Goal: Information Seeking & Learning: Learn about a topic

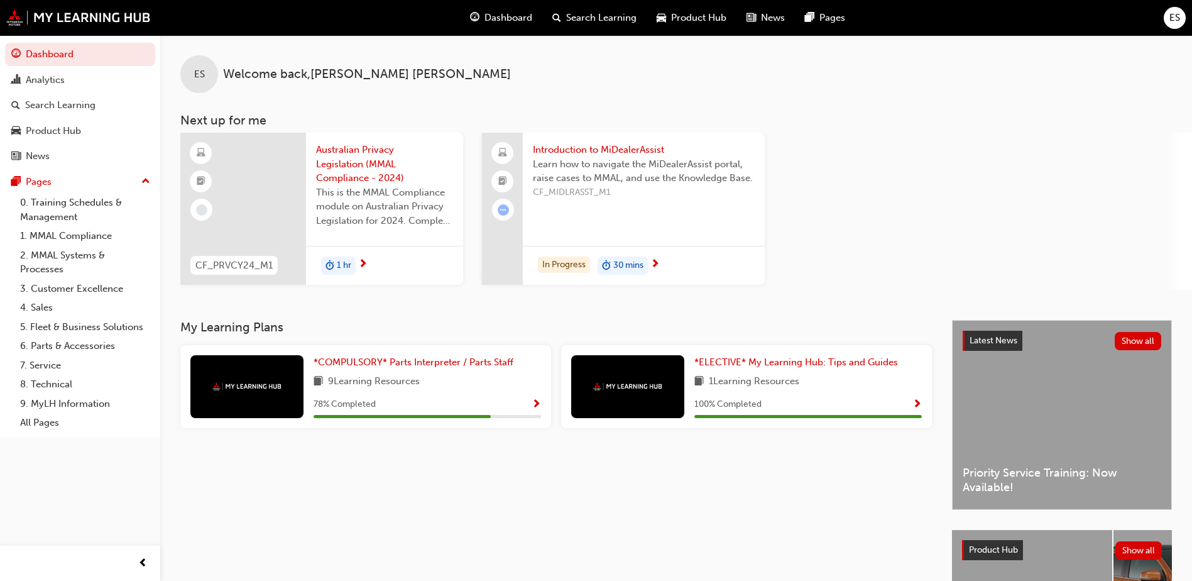
click at [359, 161] on span "Australian Privacy Legislation (MMAL Compliance - 2024)" at bounding box center [384, 164] width 137 height 43
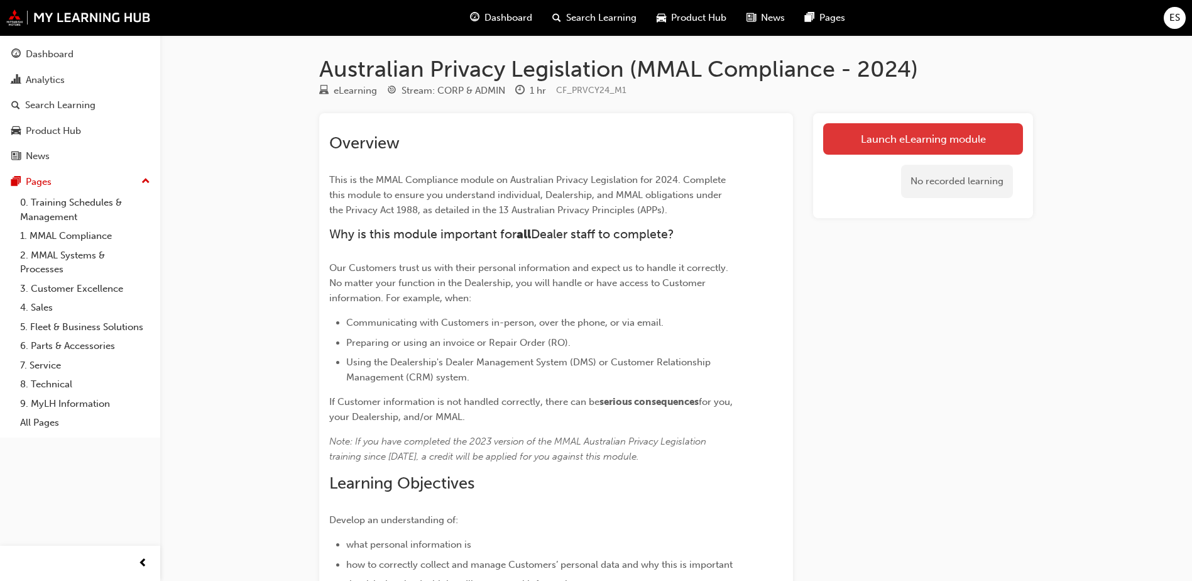
click at [910, 138] on link "Launch eLearning module" at bounding box center [923, 138] width 200 height 31
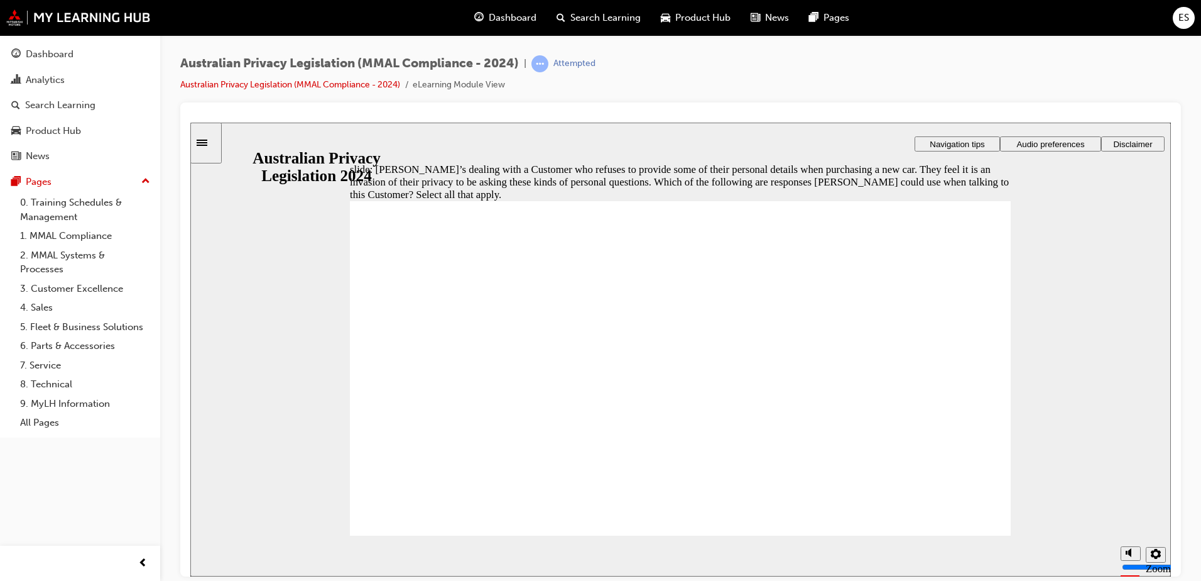
checkbox input "true"
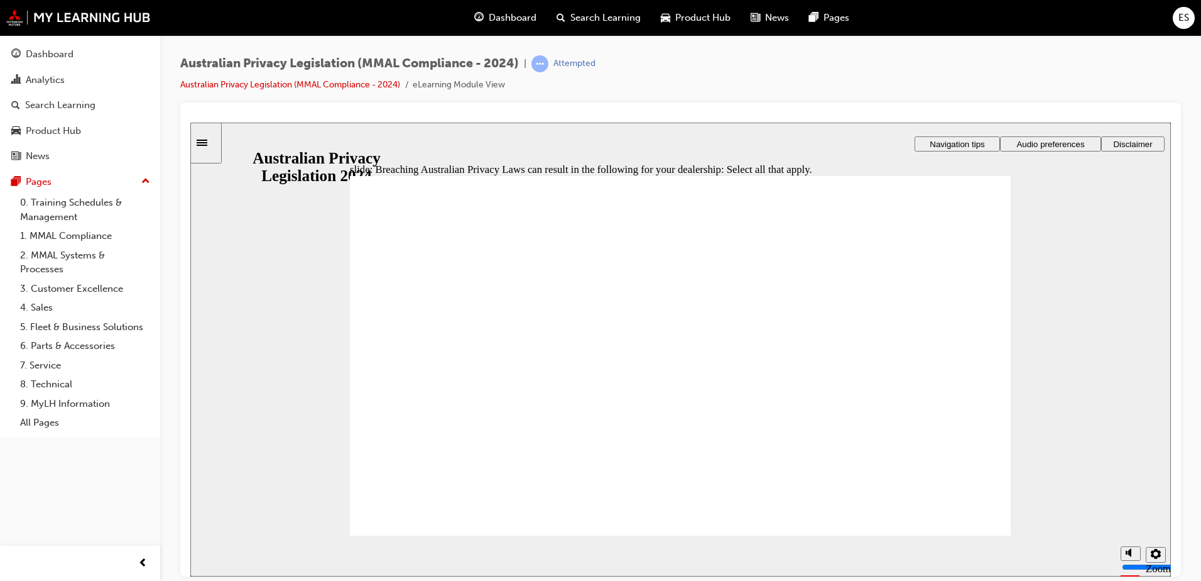
checkbox input "true"
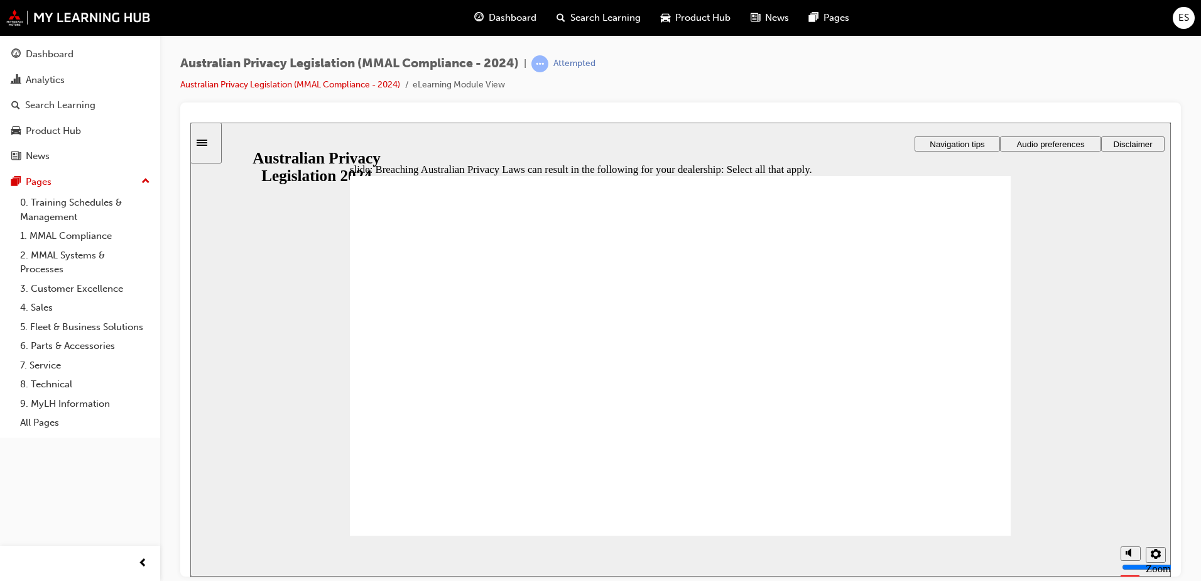
checkbox input "true"
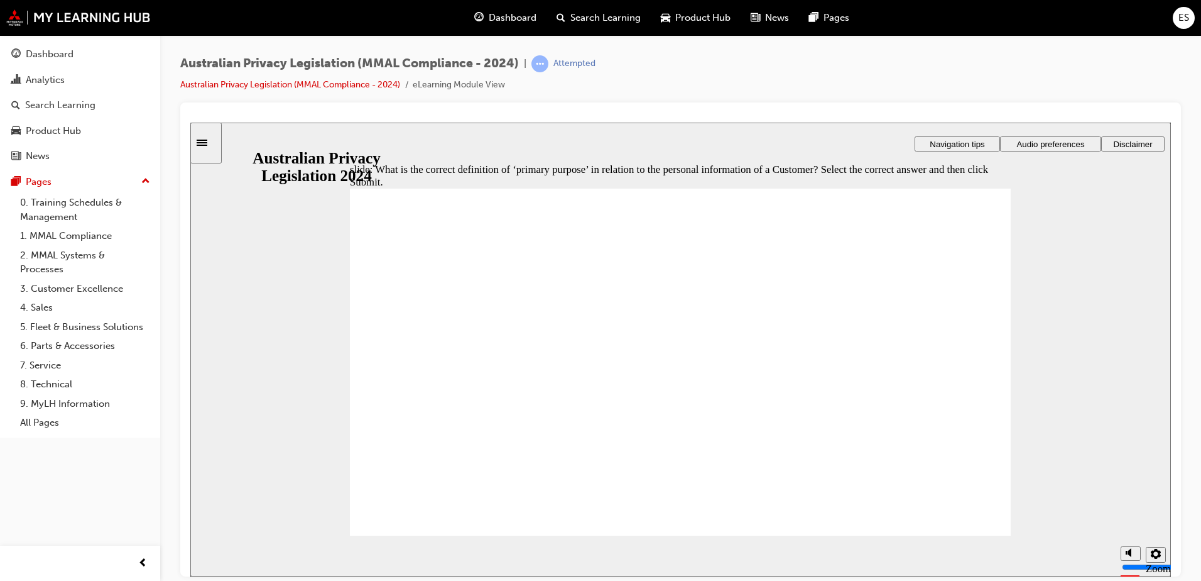
radio input "false"
radio input "true"
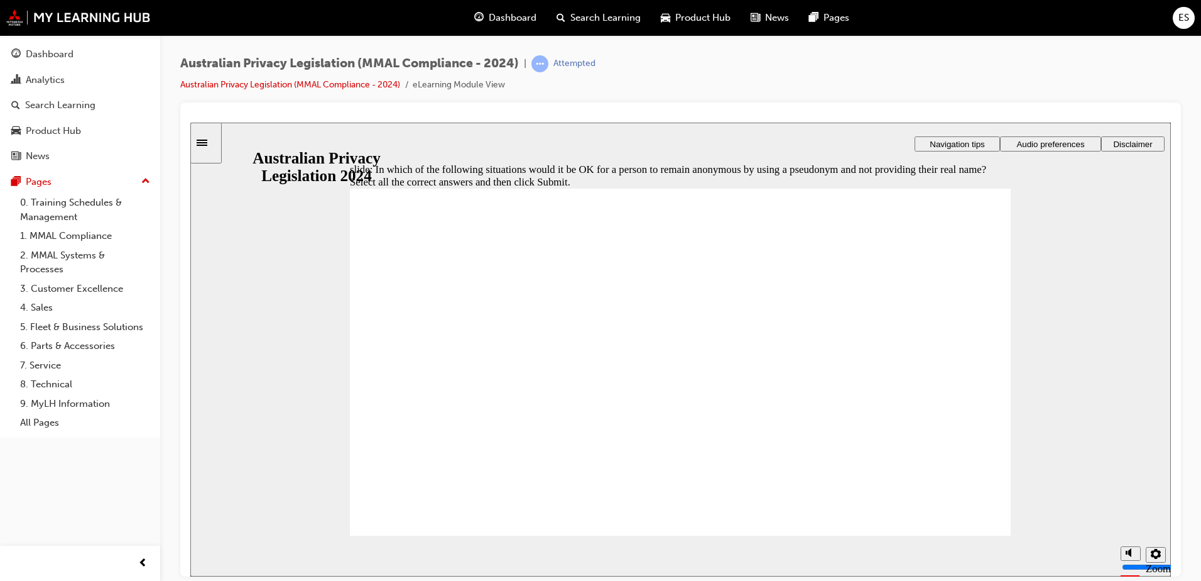
drag, startPoint x: 611, startPoint y: 382, endPoint x: 615, endPoint y: 395, distance: 13.6
checkbox input "true"
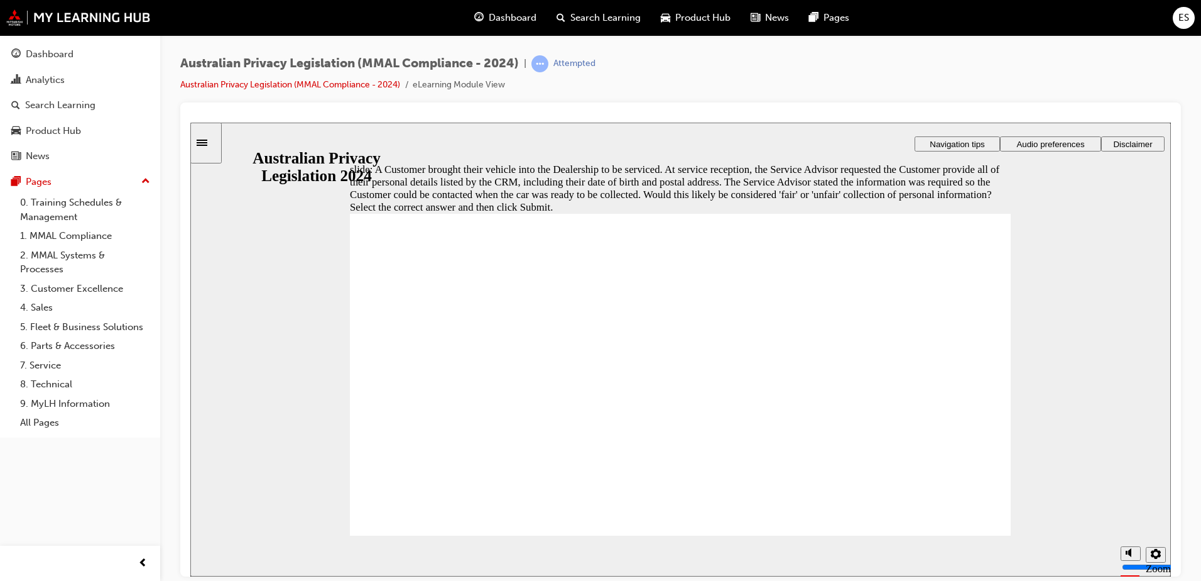
radio input "false"
radio input "true"
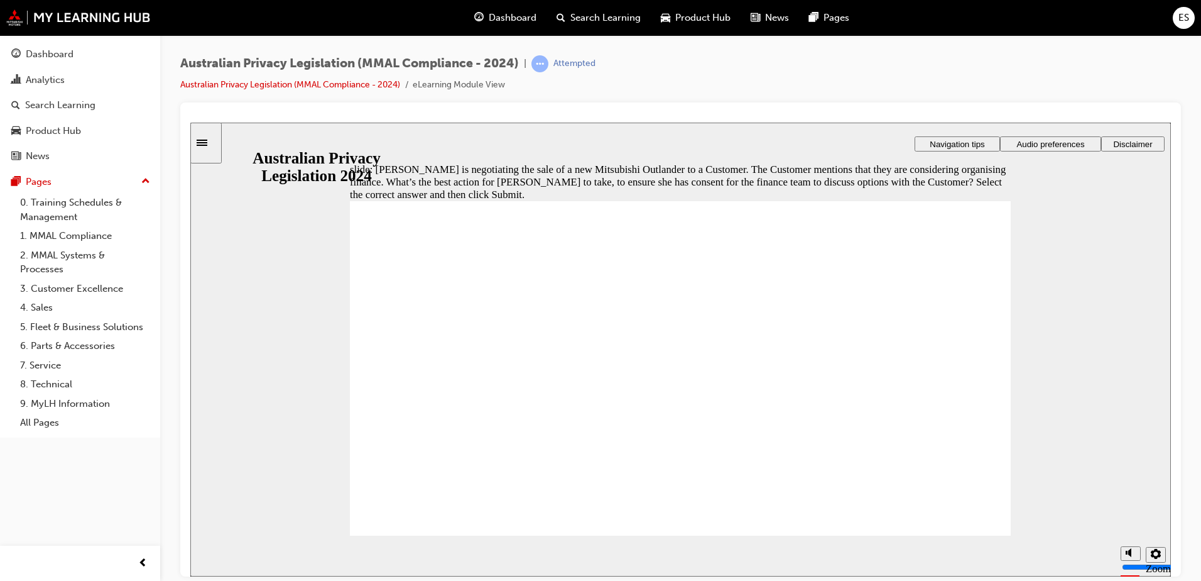
radio input "true"
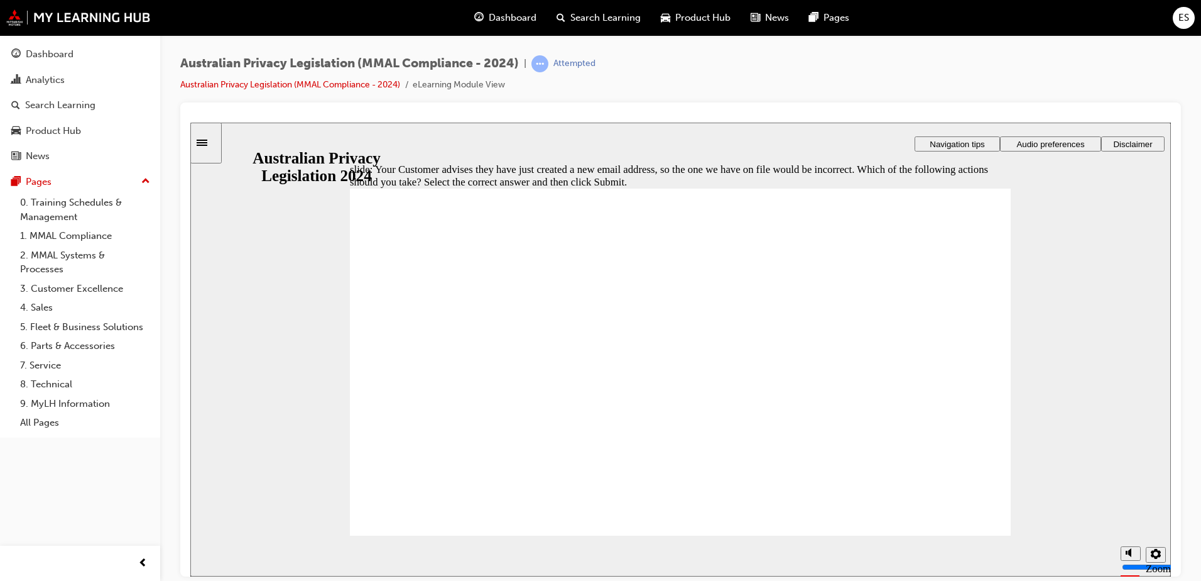
radio input "true"
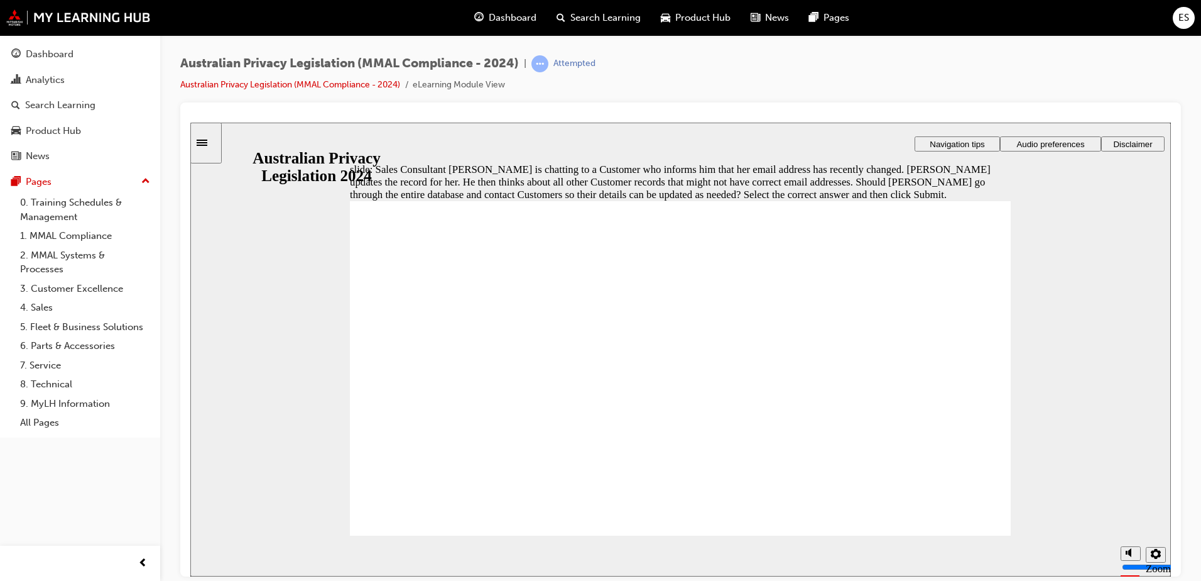
click at [961, 62] on div "Australian Privacy Legislation (MMAL Compliance - 2024) | Attempted Australian …" at bounding box center [680, 78] width 1001 height 47
radio input "true"
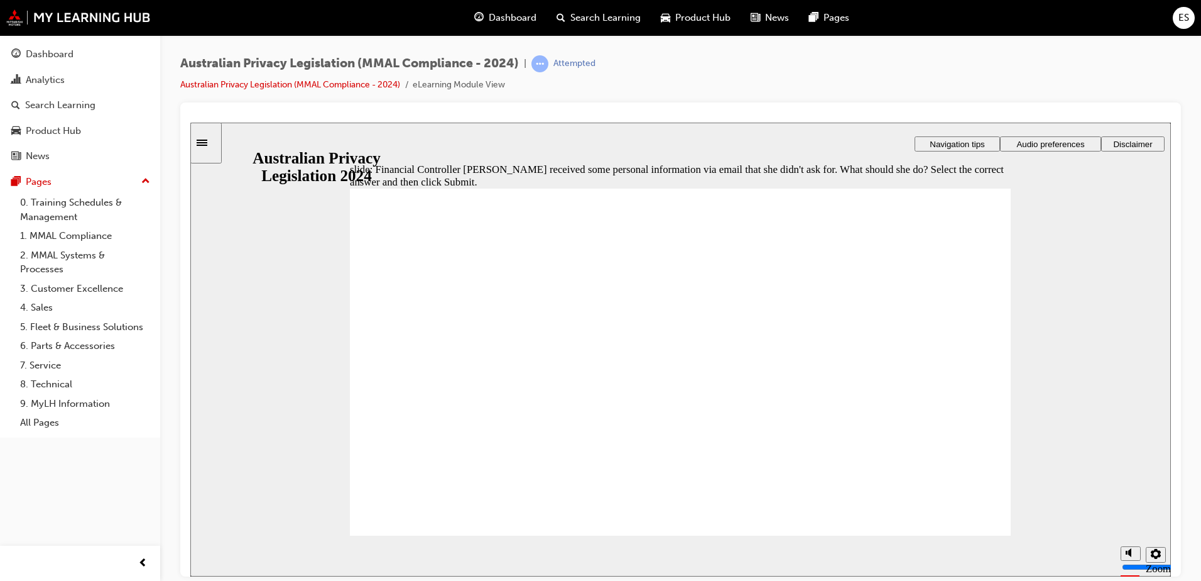
radio input "true"
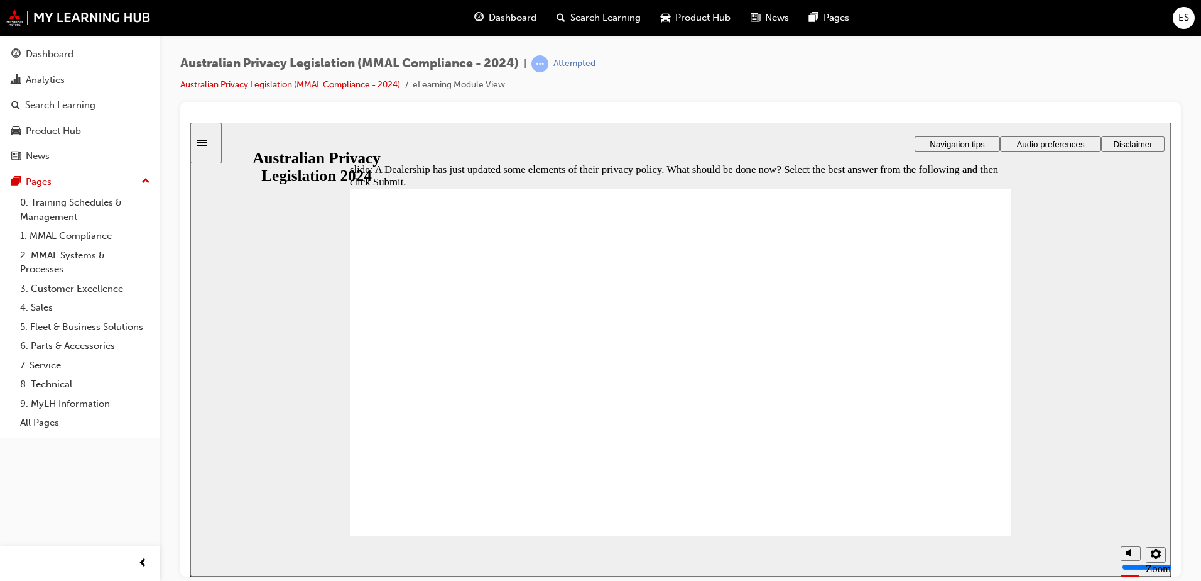
radio input "true"
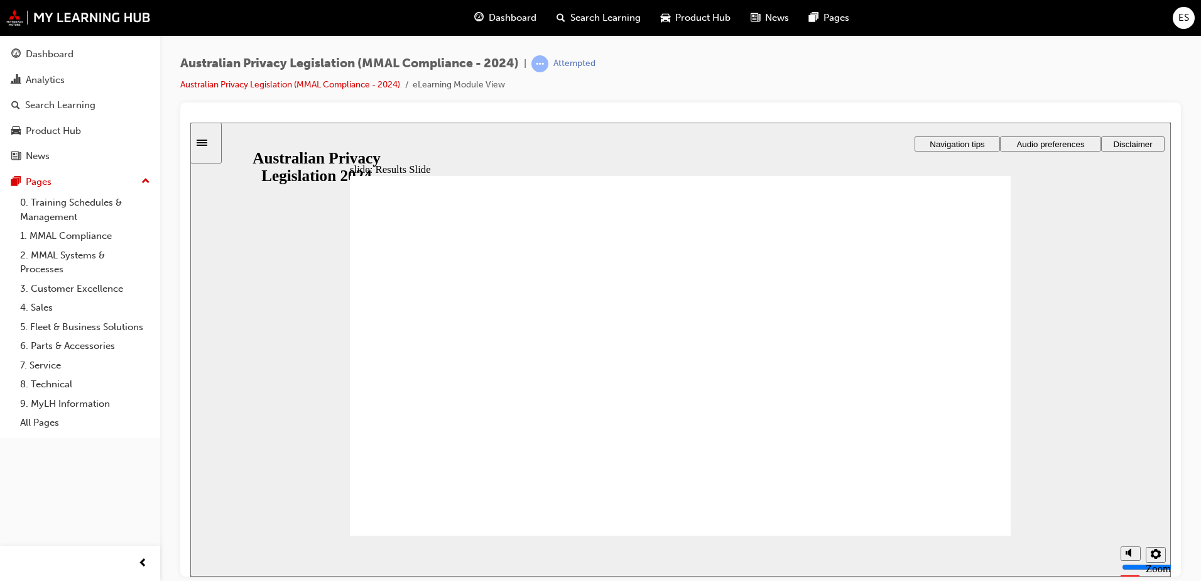
checkbox input "true"
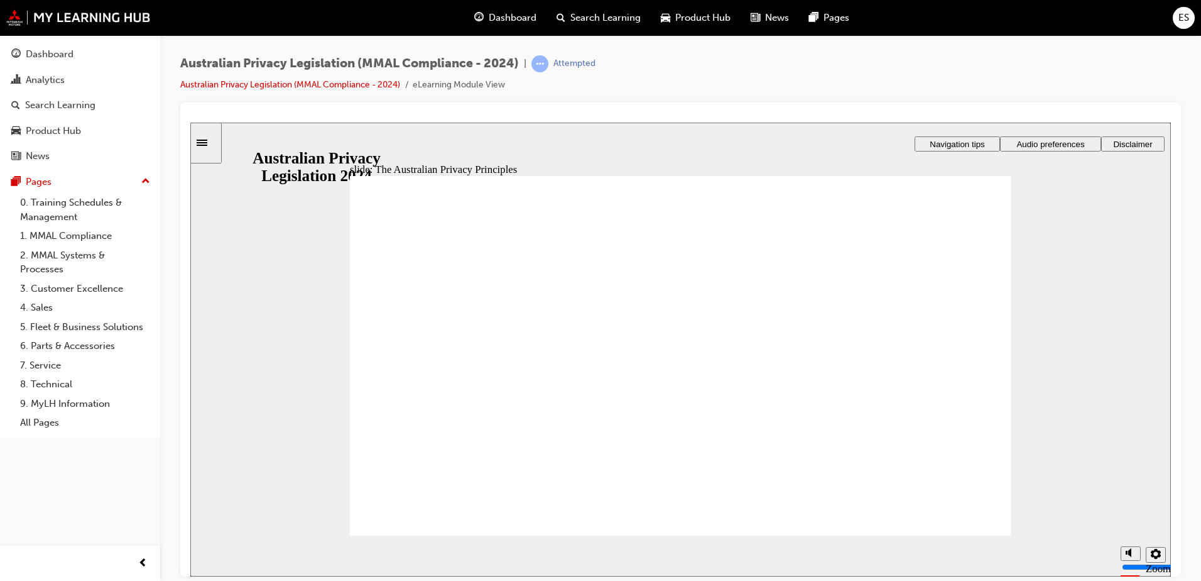
drag, startPoint x: 961, startPoint y: 513, endPoint x: 904, endPoint y: 469, distance: 71.8
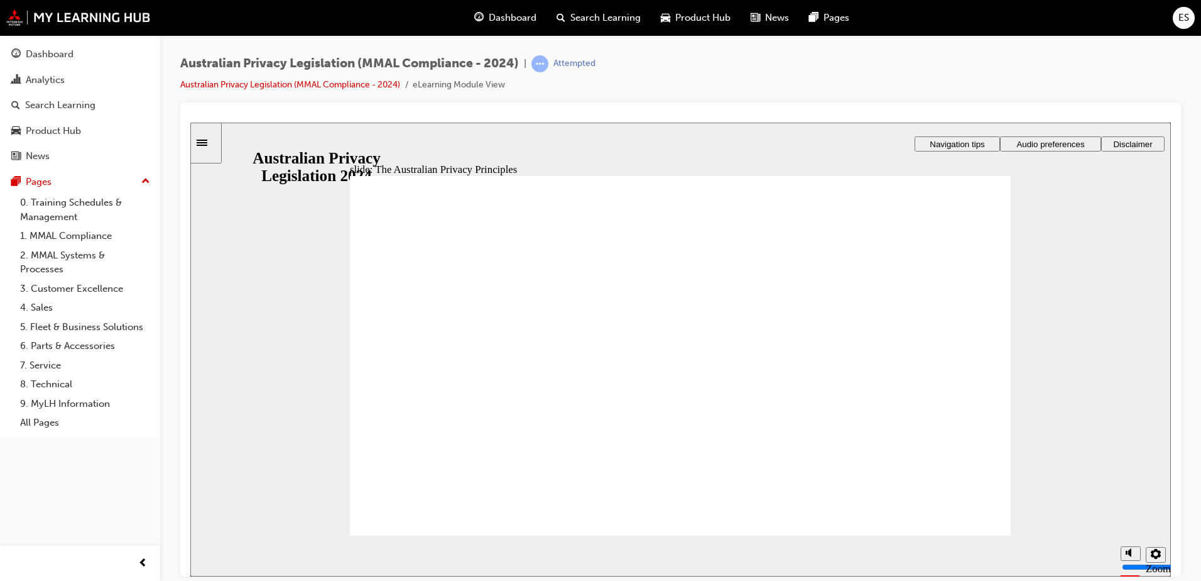
drag, startPoint x: 674, startPoint y: 479, endPoint x: 676, endPoint y: 457, distance: 22.7
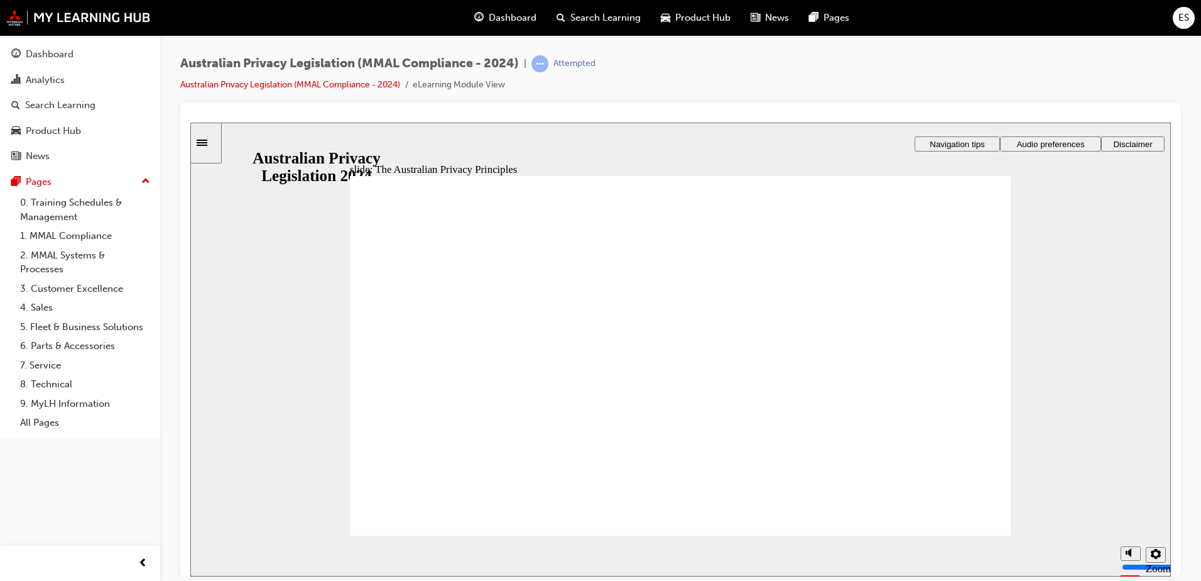
drag, startPoint x: 907, startPoint y: 415, endPoint x: 912, endPoint y: 388, distance: 27.0
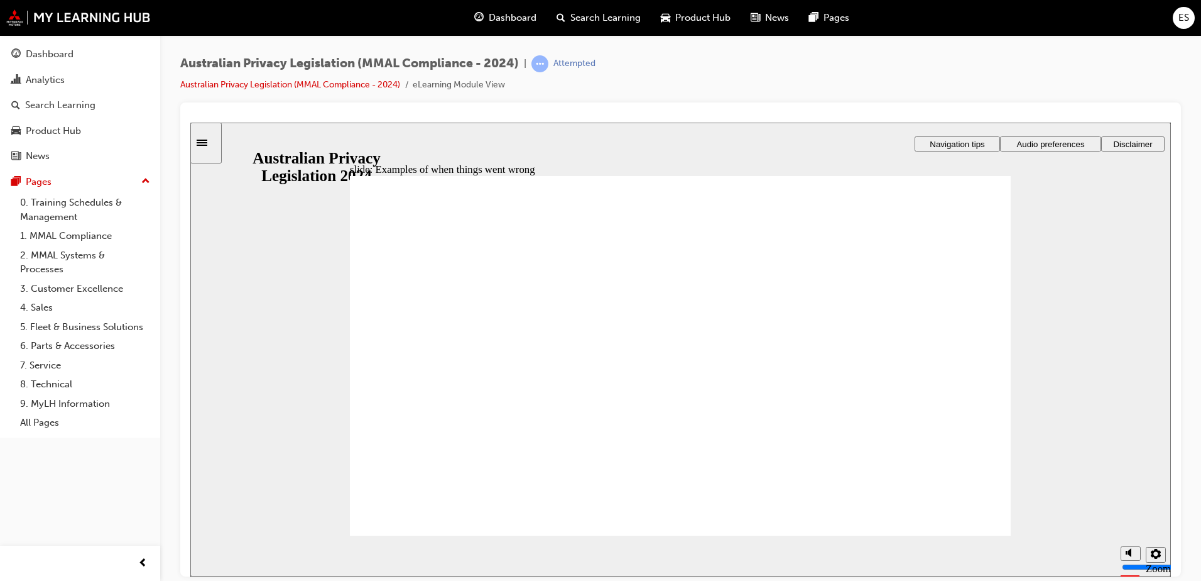
radio input "true"
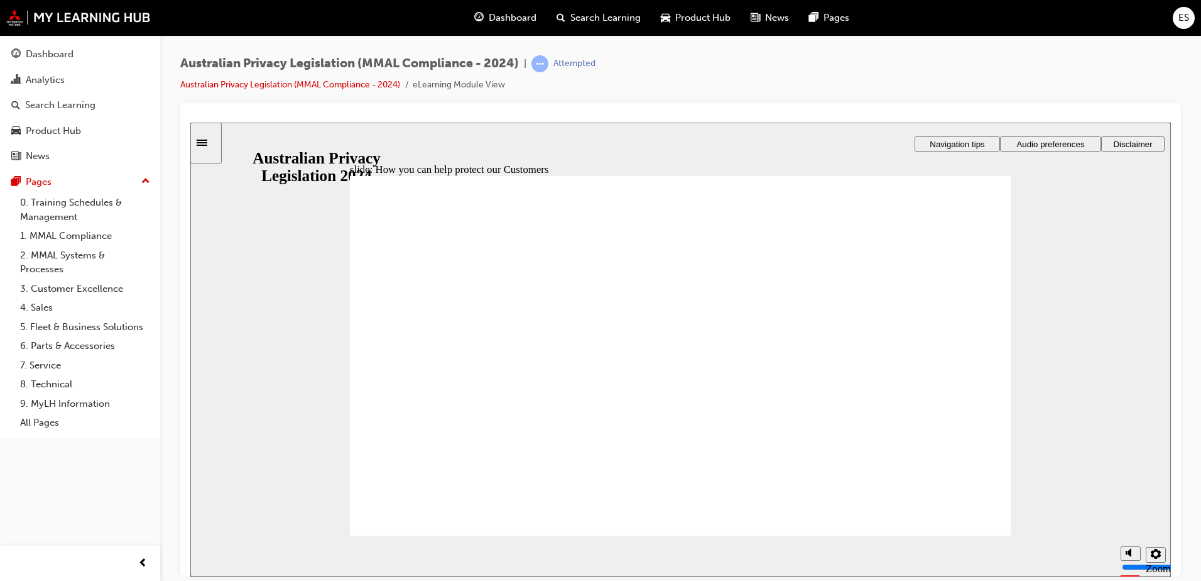
radio input "true"
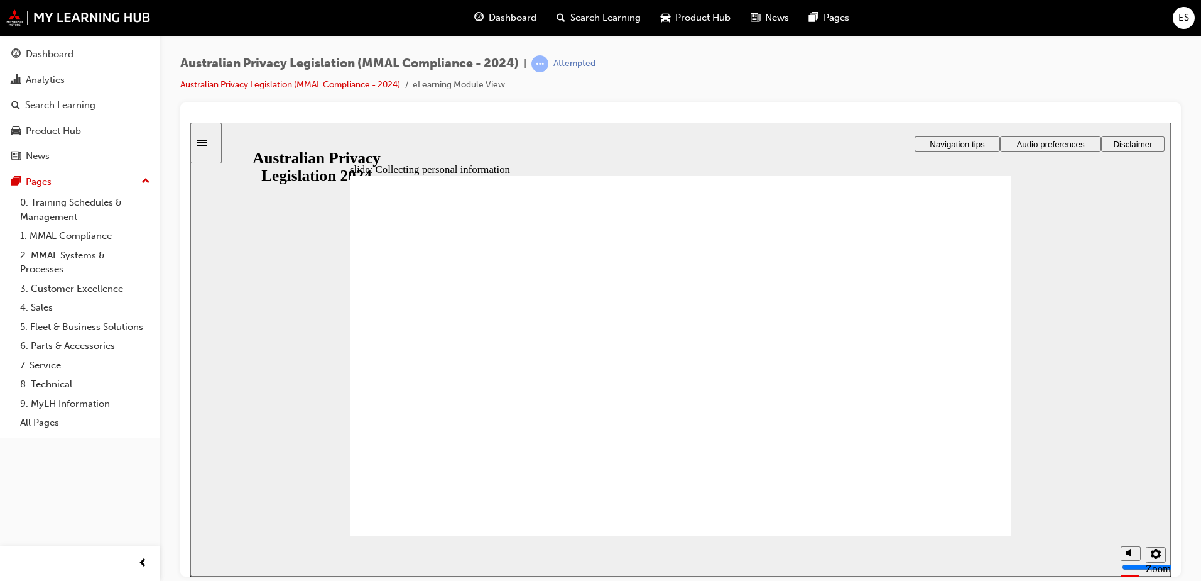
drag, startPoint x: 437, startPoint y: 312, endPoint x: 446, endPoint y: 309, distance: 9.1
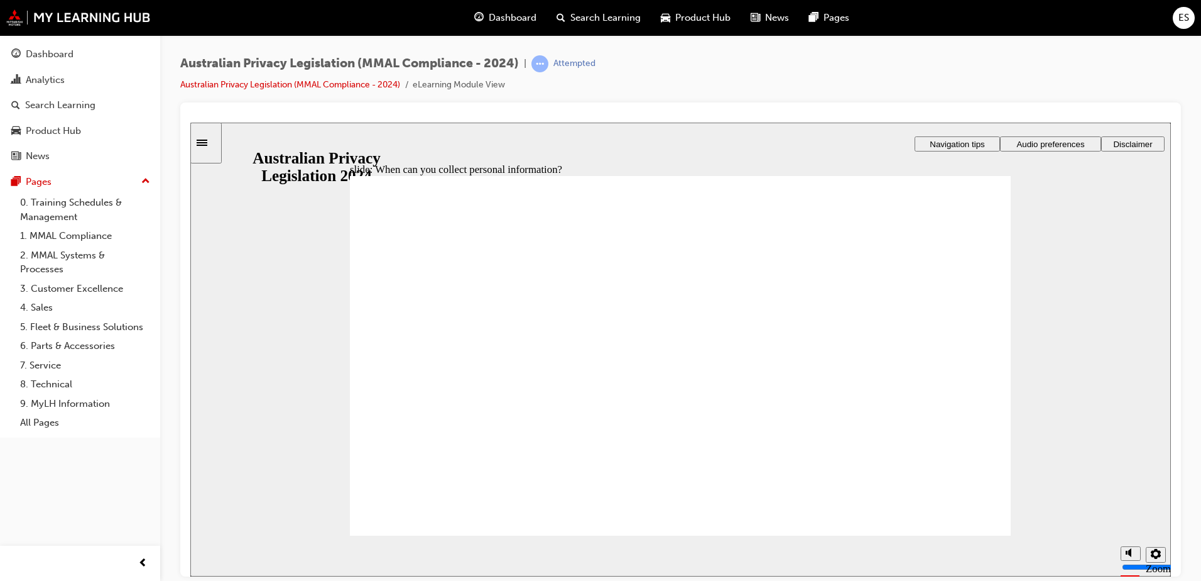
drag, startPoint x: 688, startPoint y: 326, endPoint x: 889, endPoint y: 426, distance: 224.5
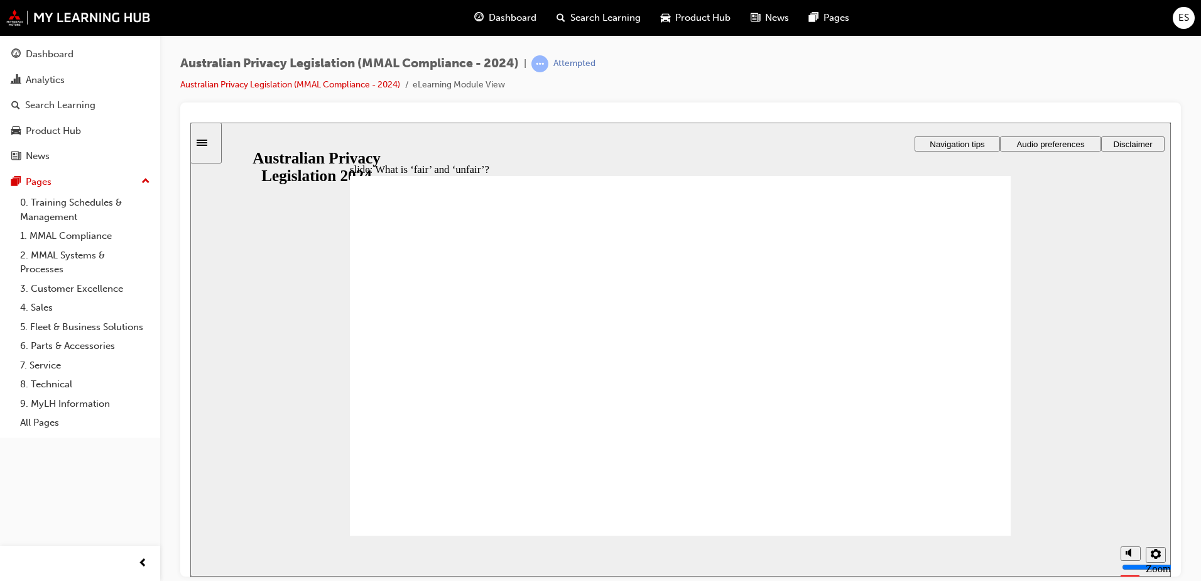
drag, startPoint x: 743, startPoint y: 330, endPoint x: 566, endPoint y: 421, distance: 199.3
drag, startPoint x: 680, startPoint y: 306, endPoint x: 848, endPoint y: 398, distance: 191.2
drag, startPoint x: 726, startPoint y: 351, endPoint x: 897, endPoint y: 447, distance: 196.7
drag, startPoint x: 712, startPoint y: 336, endPoint x: 530, endPoint y: 424, distance: 202.4
drag, startPoint x: 664, startPoint y: 320, endPoint x: 473, endPoint y: 411, distance: 210.8
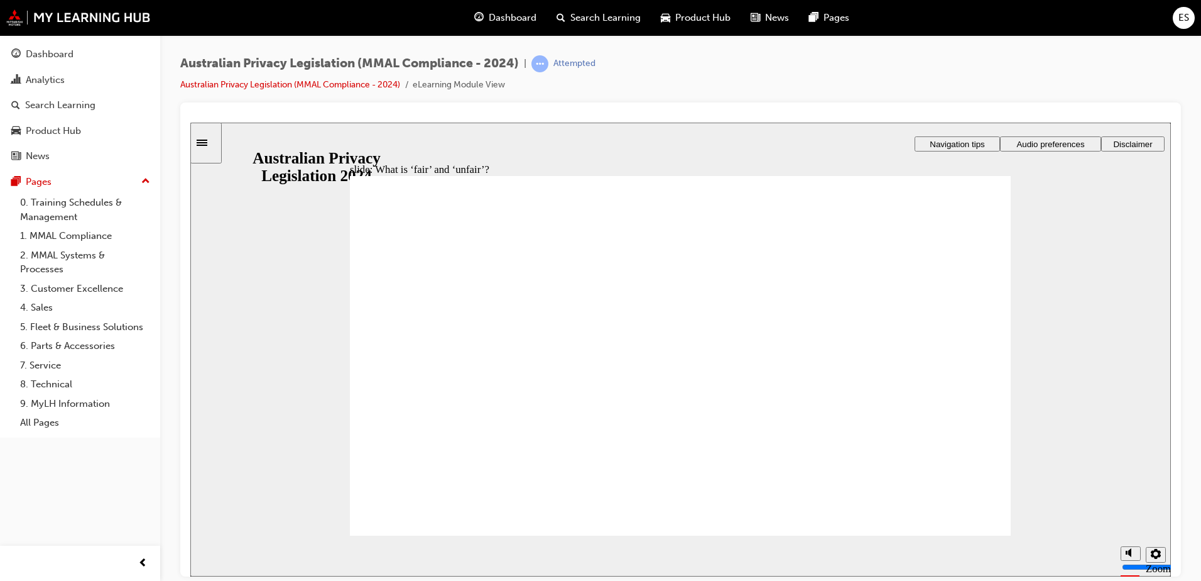
drag, startPoint x: 635, startPoint y: 331, endPoint x: 785, endPoint y: 416, distance: 171.9
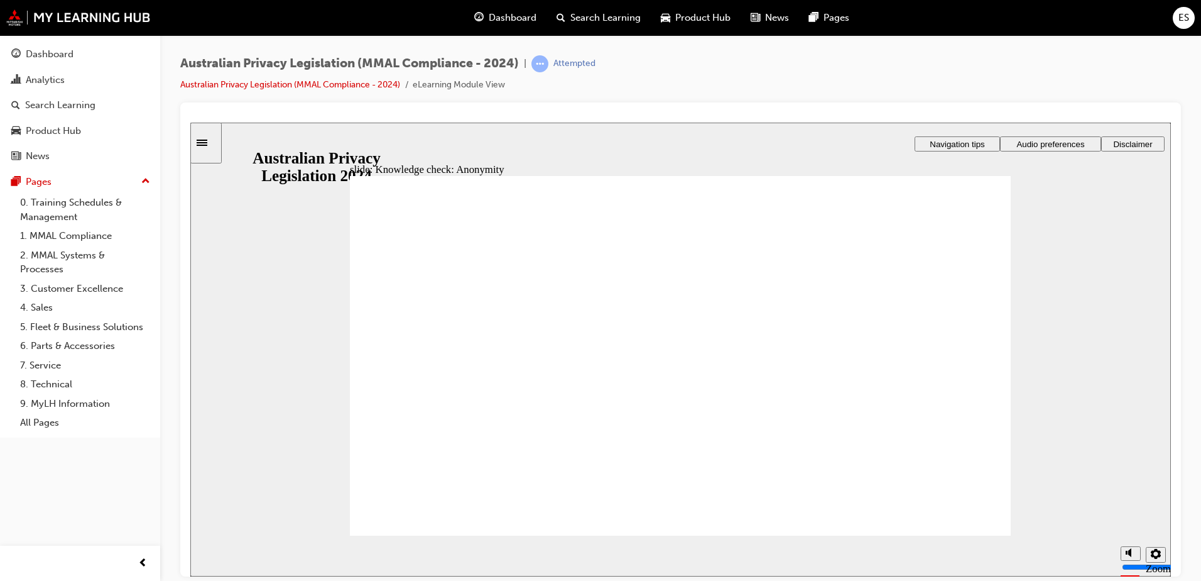
checkbox input "true"
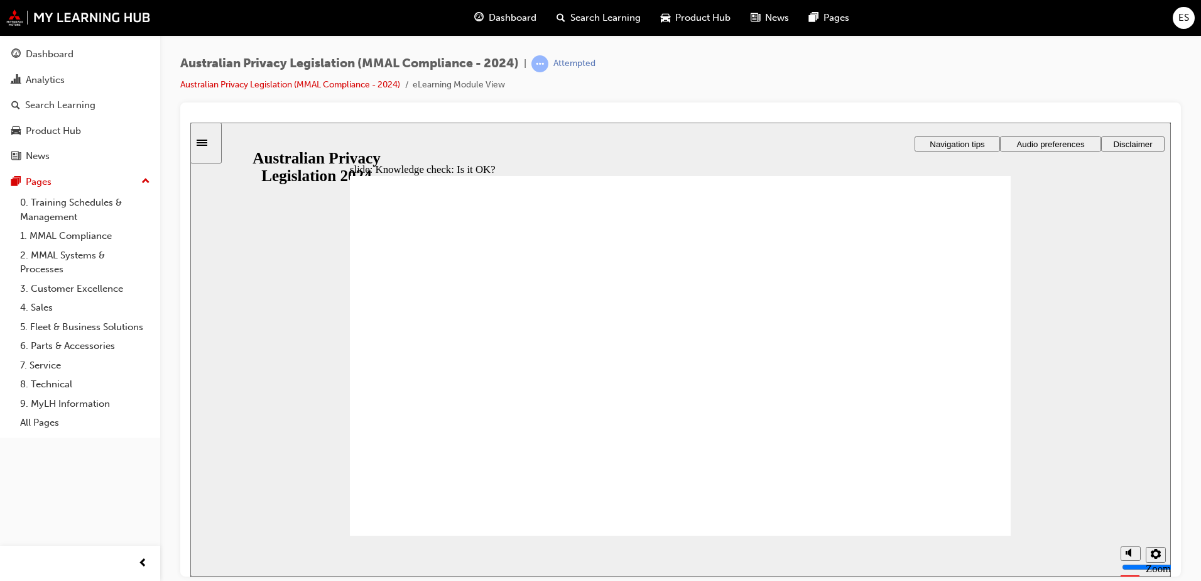
click at [970, 525] on div "Rectangle 1 Rectangle 3 Details about the Privacy Act 1988 We've covered the fo…" at bounding box center [680, 361] width 661 height 372
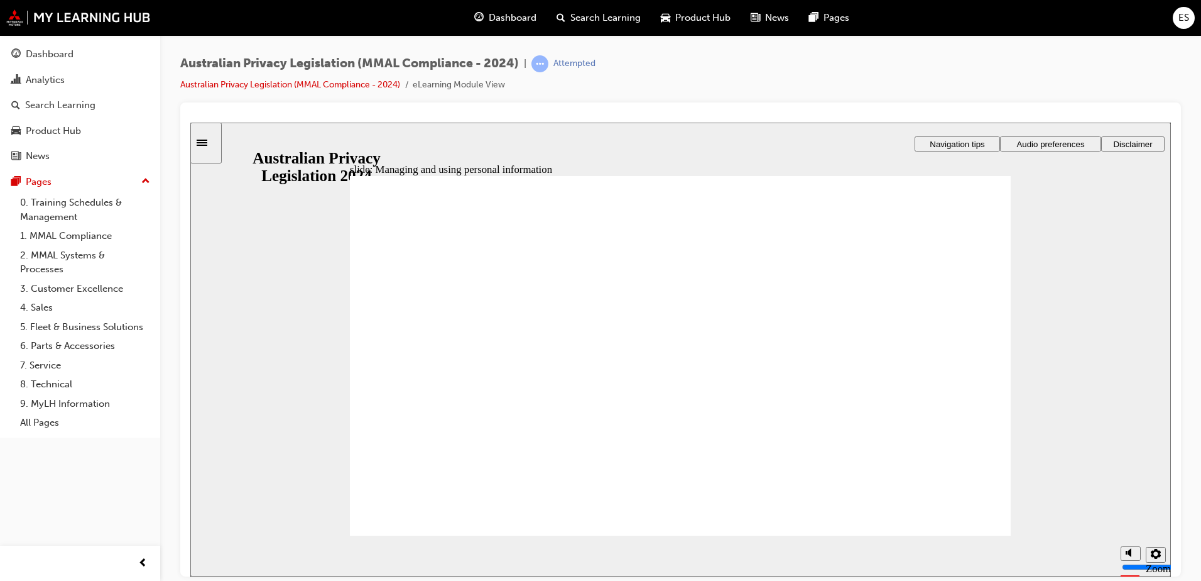
checkbox input "true"
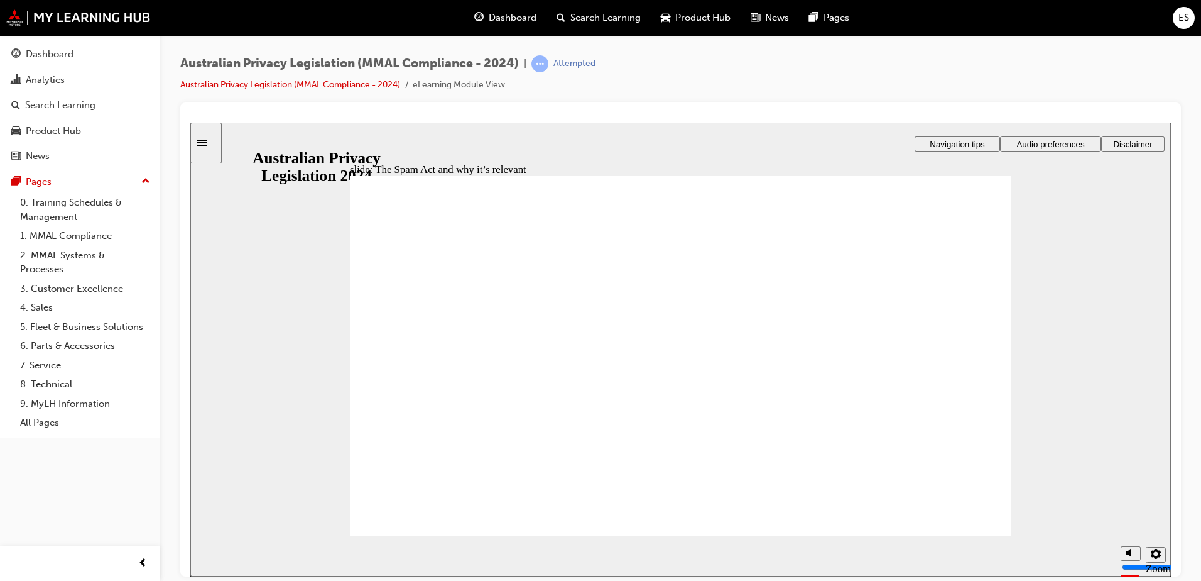
radio input "true"
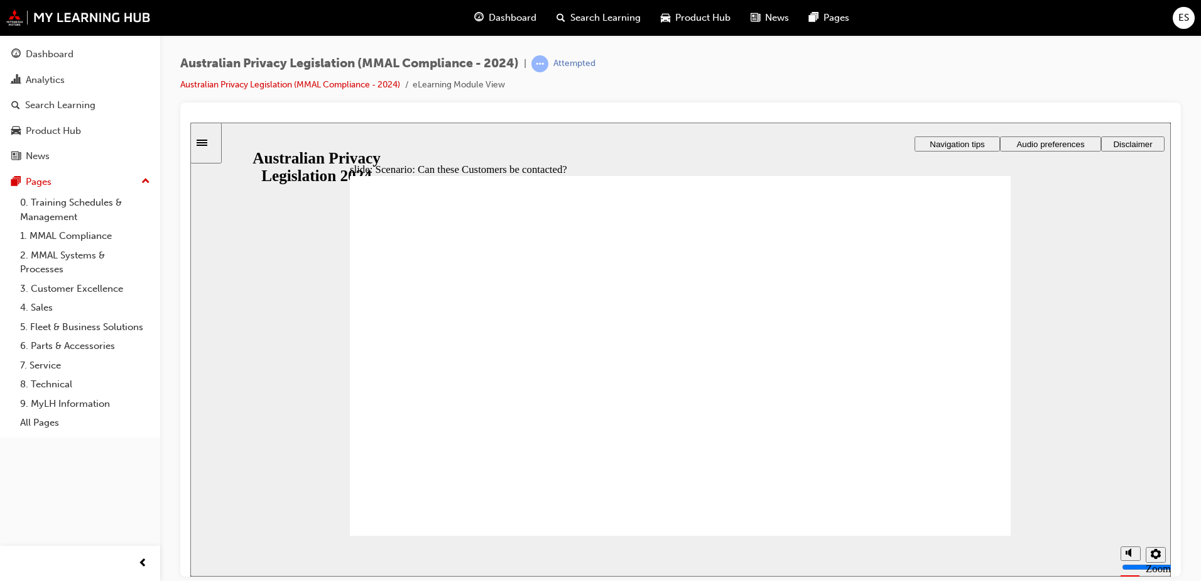
radio input "true"
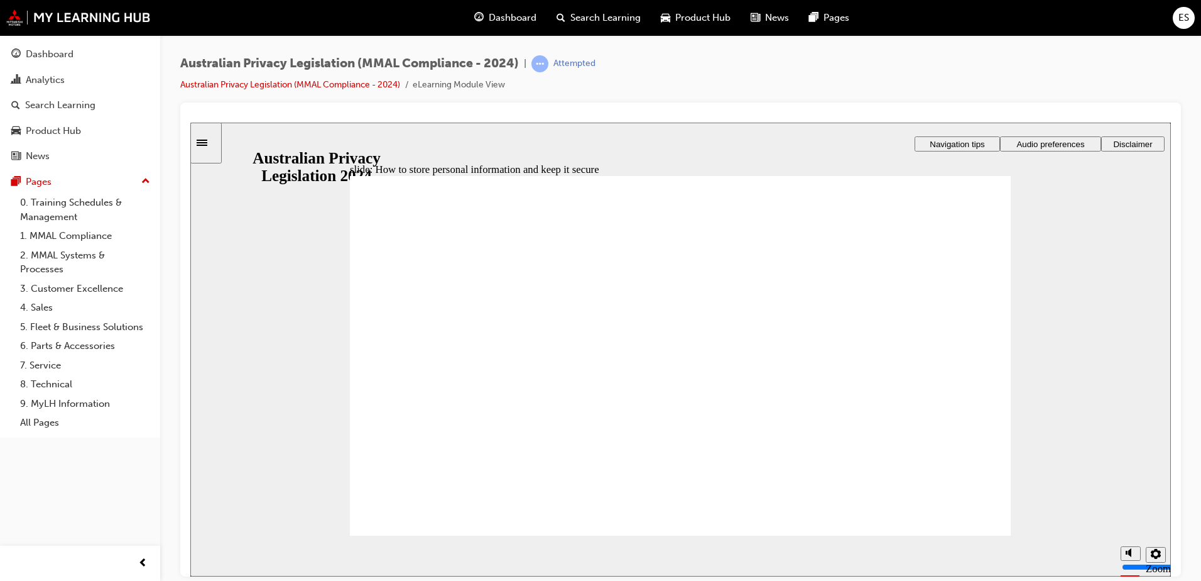
radio input "true"
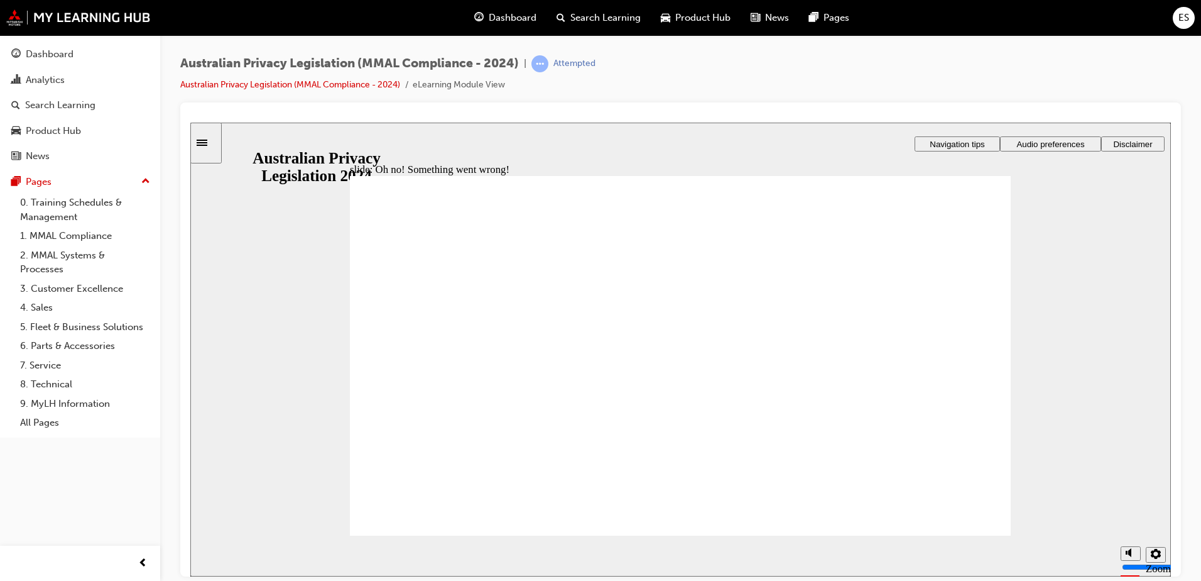
radio input "true"
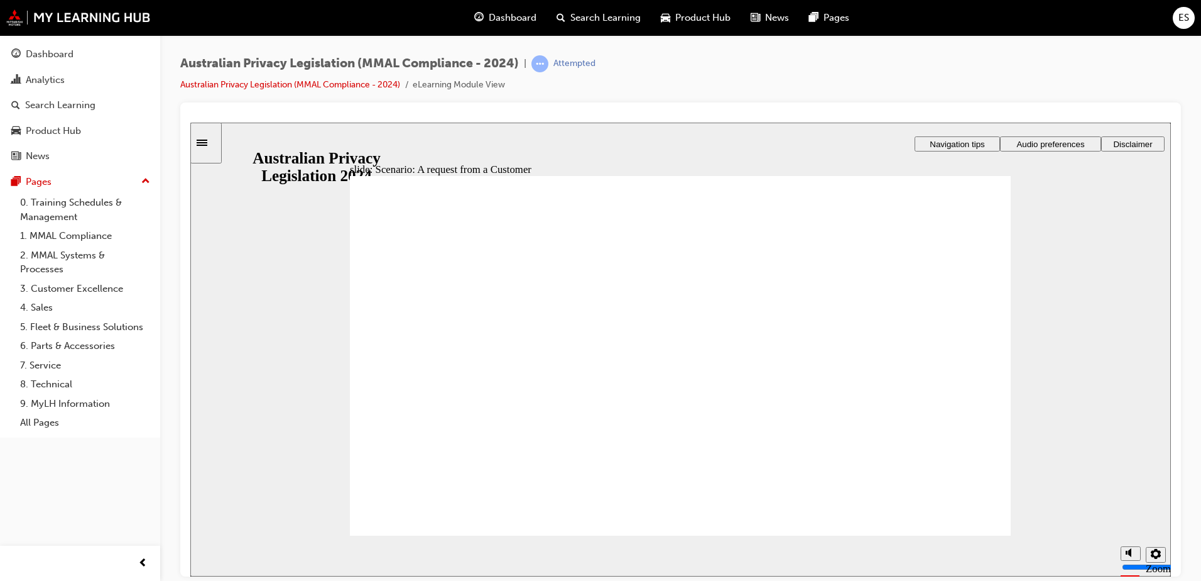
radio input "true"
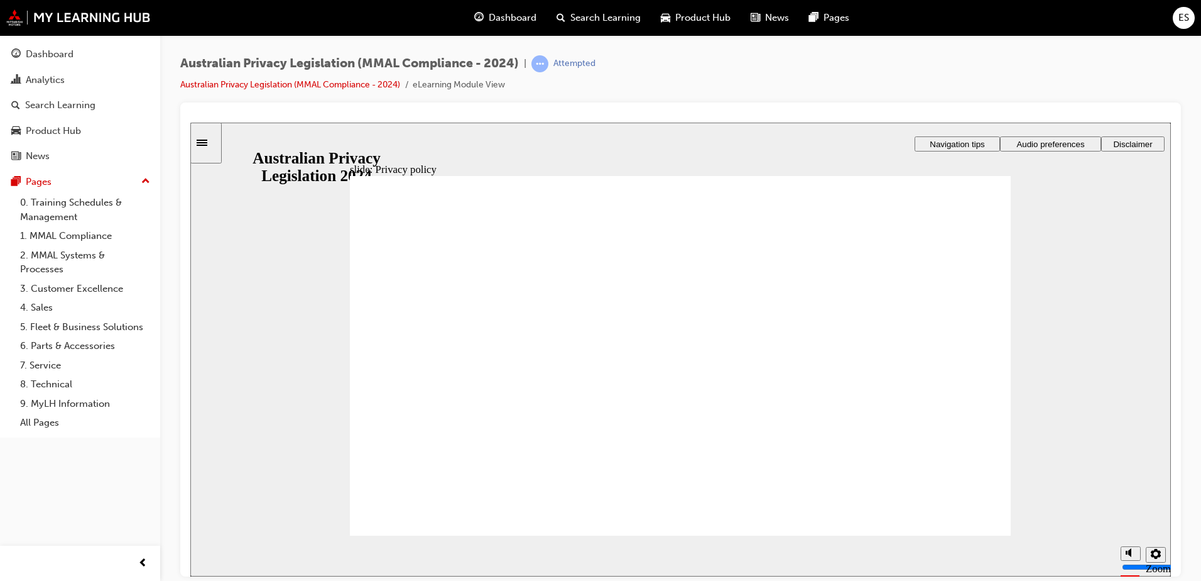
checkbox input "true"
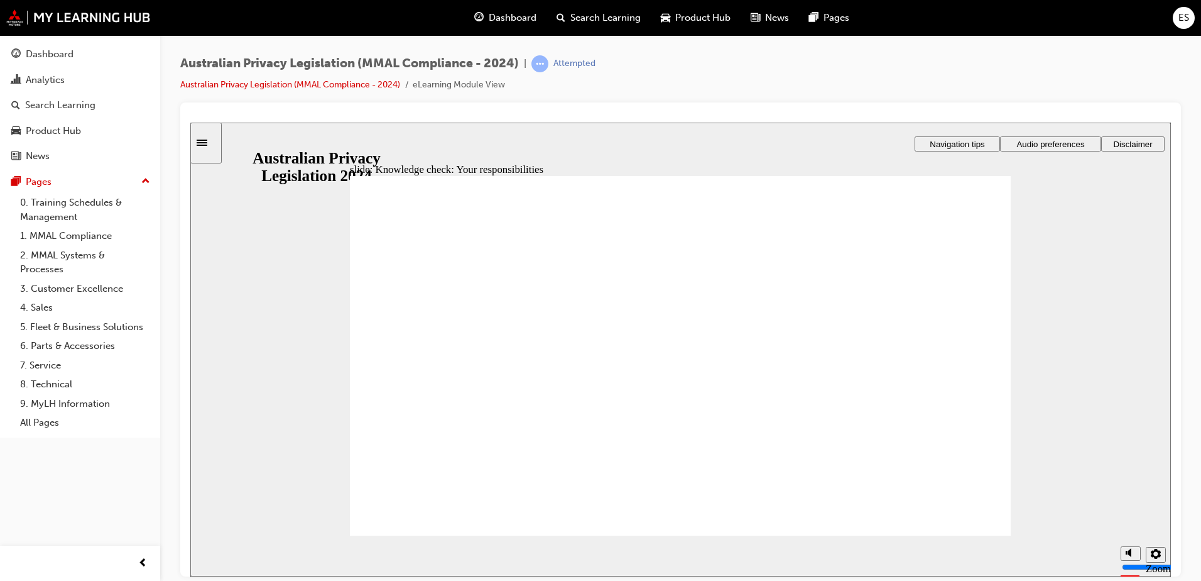
checkbox input "true"
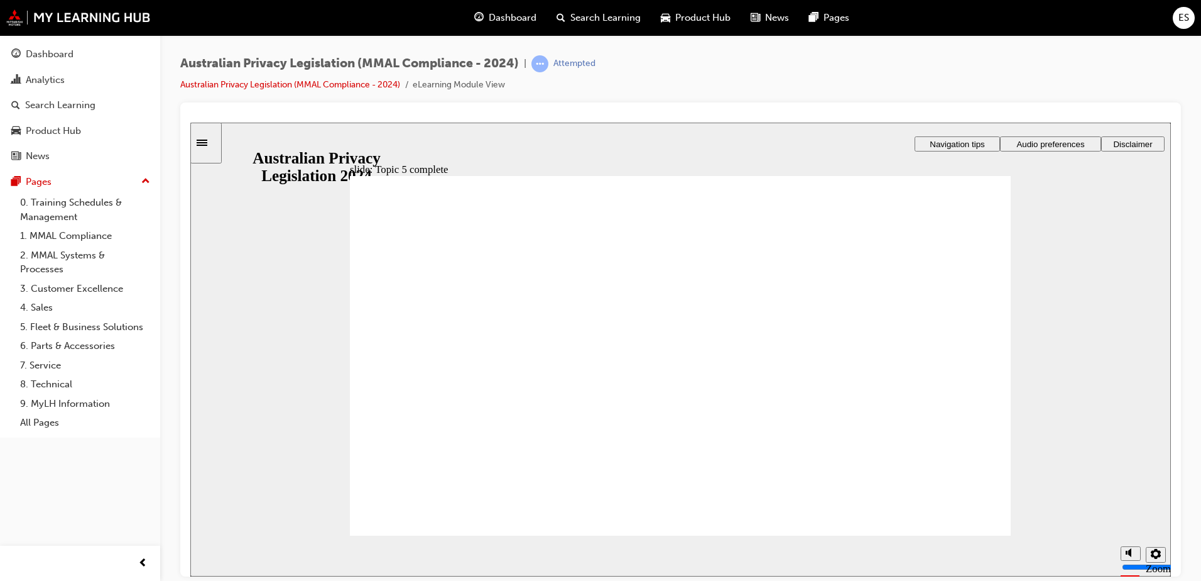
radio input "true"
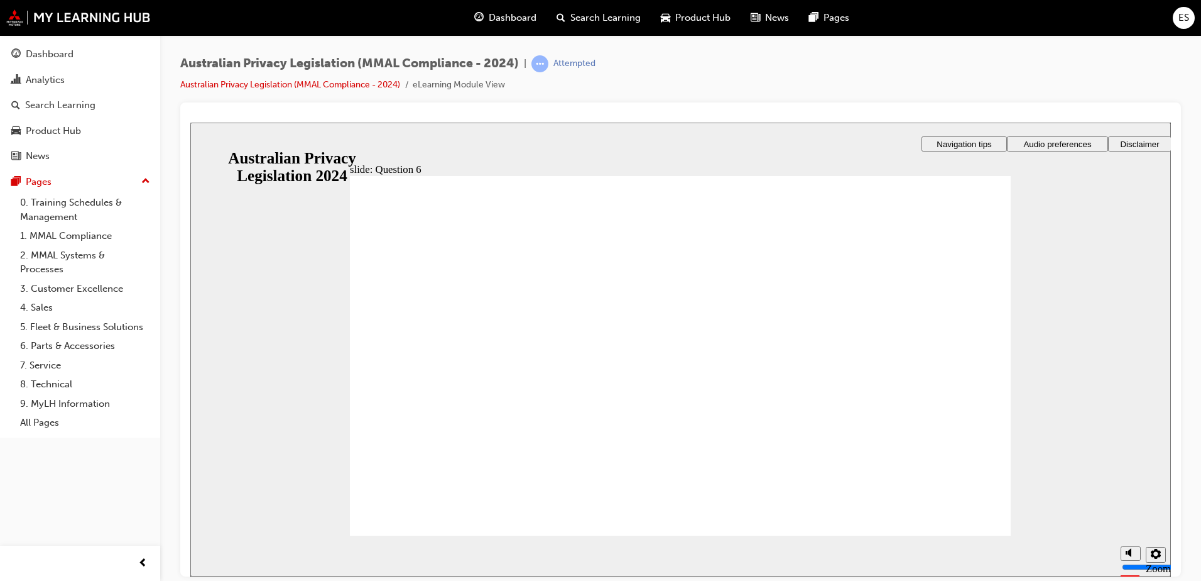
radio input "true"
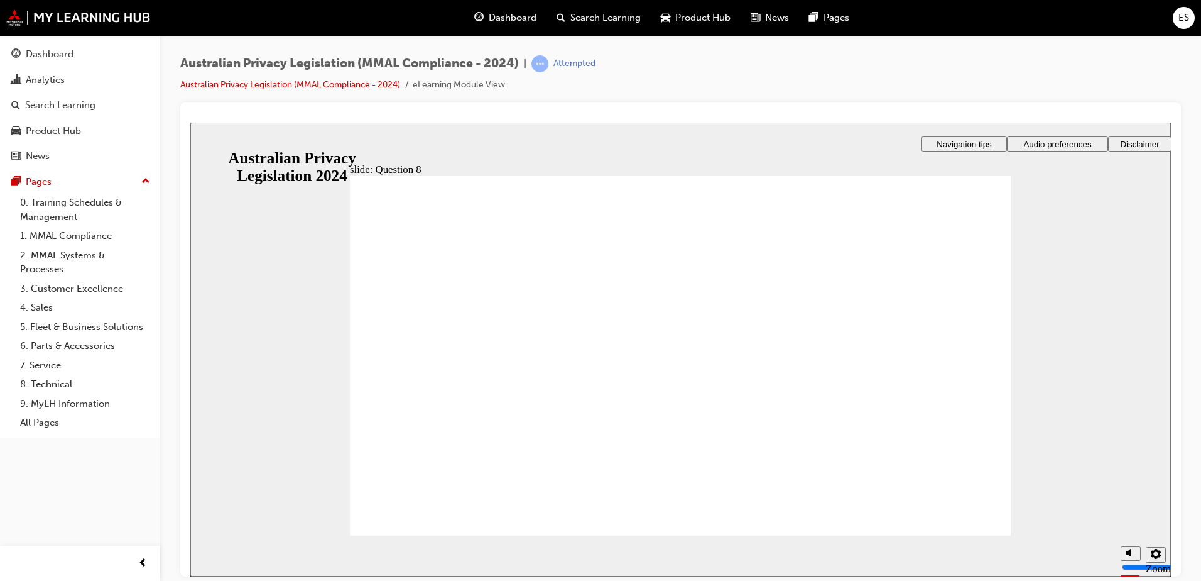
radio input "true"
drag, startPoint x: 451, startPoint y: 515, endPoint x: 401, endPoint y: 350, distance: 172.0
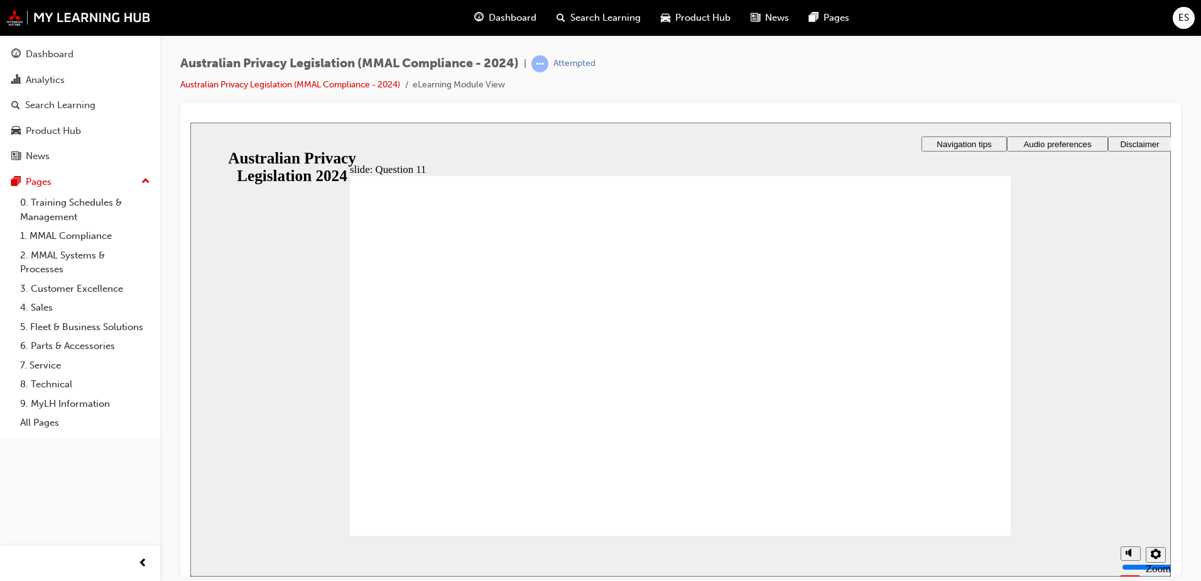
drag, startPoint x: 388, startPoint y: 341, endPoint x: 412, endPoint y: 469, distance: 130.5
radio input "false"
radio input "true"
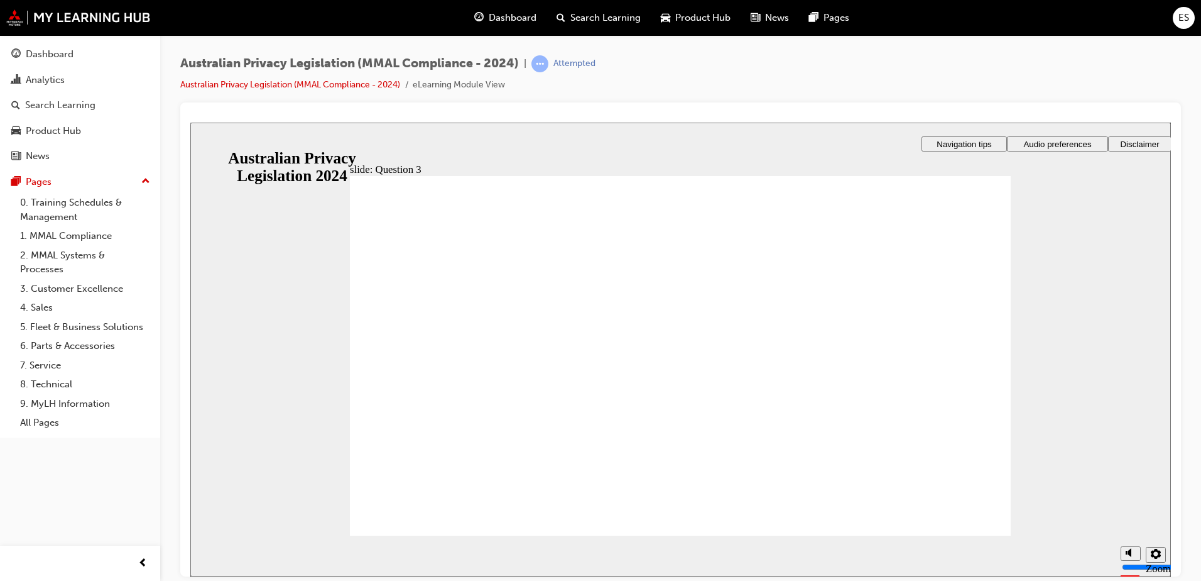
checkbox input "true"
radio input "true"
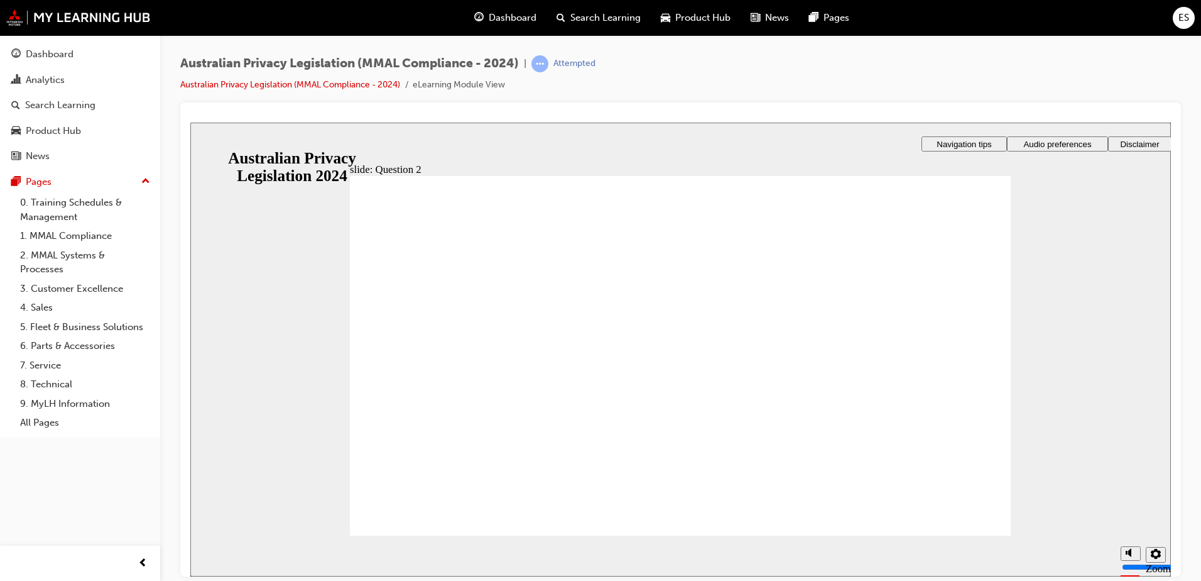
drag, startPoint x: 383, startPoint y: 331, endPoint x: 479, endPoint y: 332, distance: 96.8
radio input "false"
radio input "true"
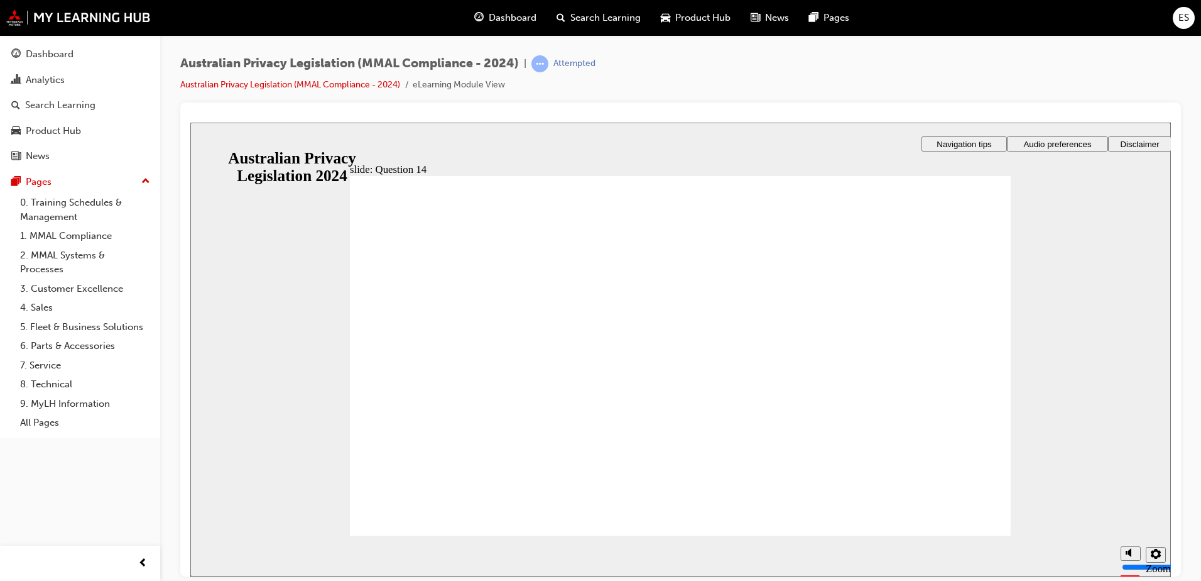
radio input "true"
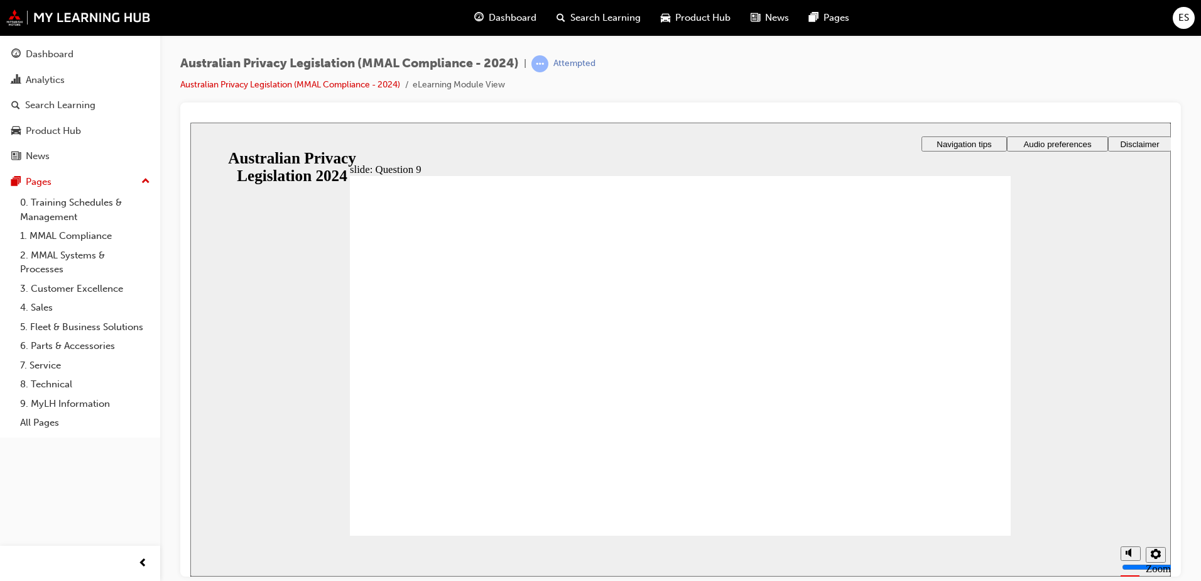
radio input "true"
drag, startPoint x: 466, startPoint y: 366, endPoint x: 472, endPoint y: 512, distance: 145.9
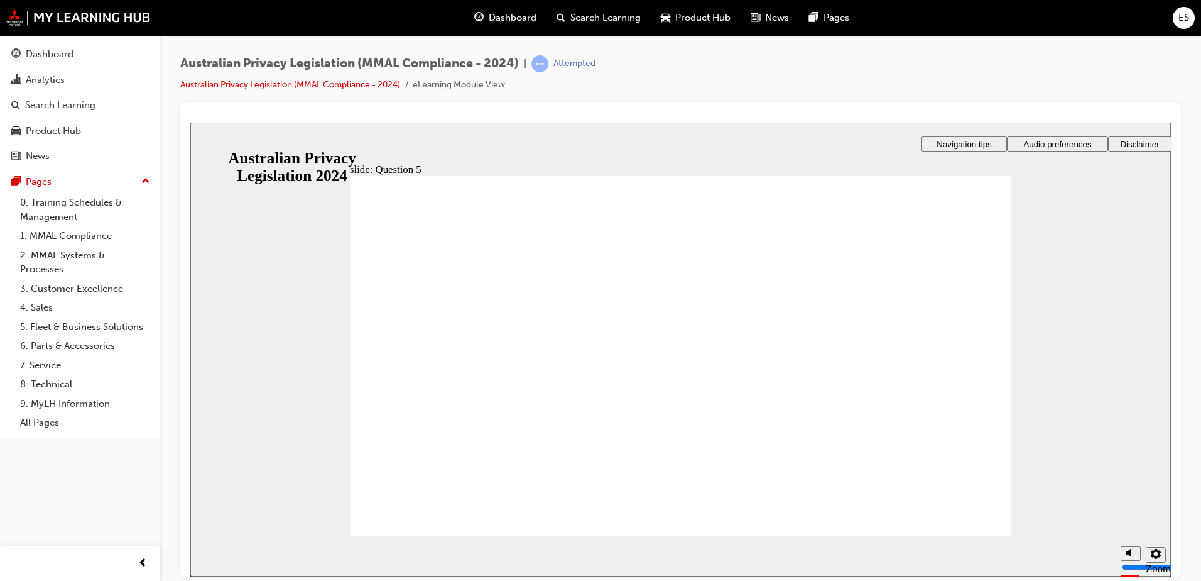
checkbox input "true"
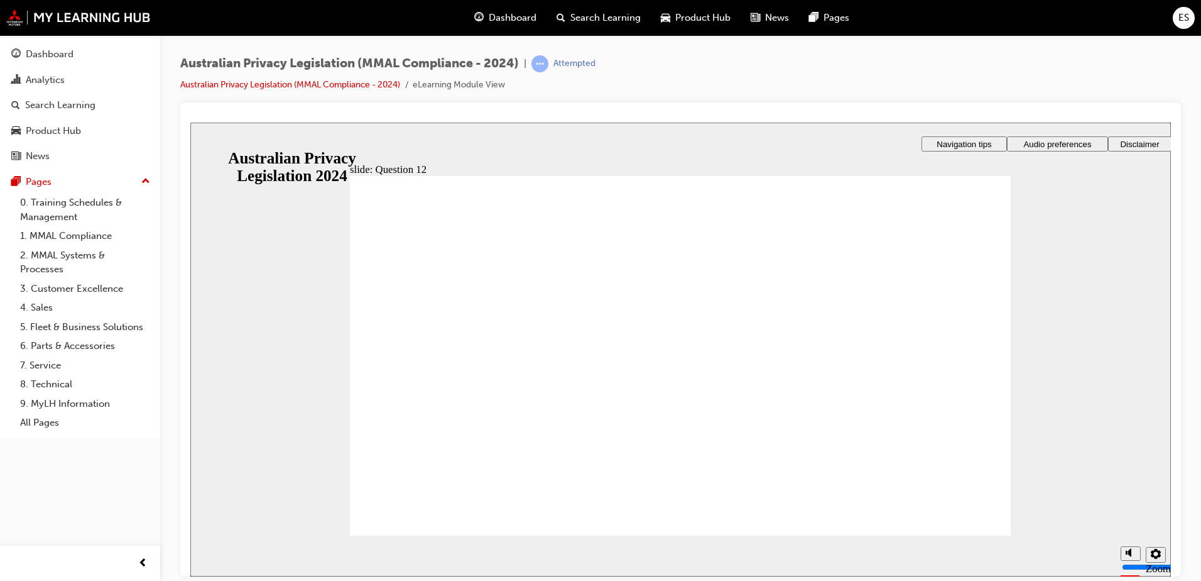
radio input "true"
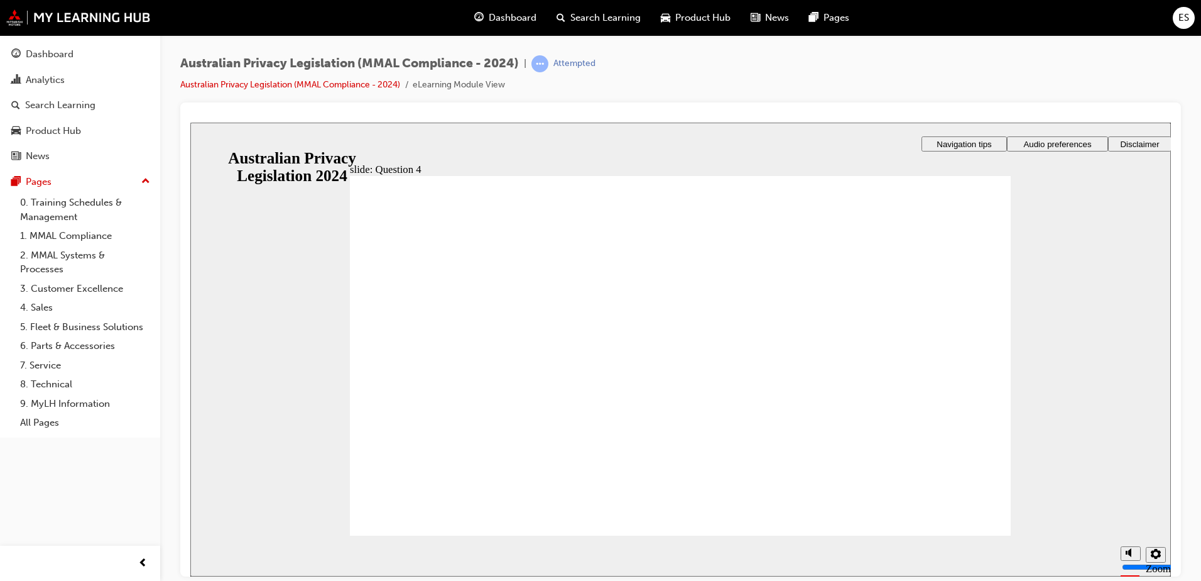
radio input "true"
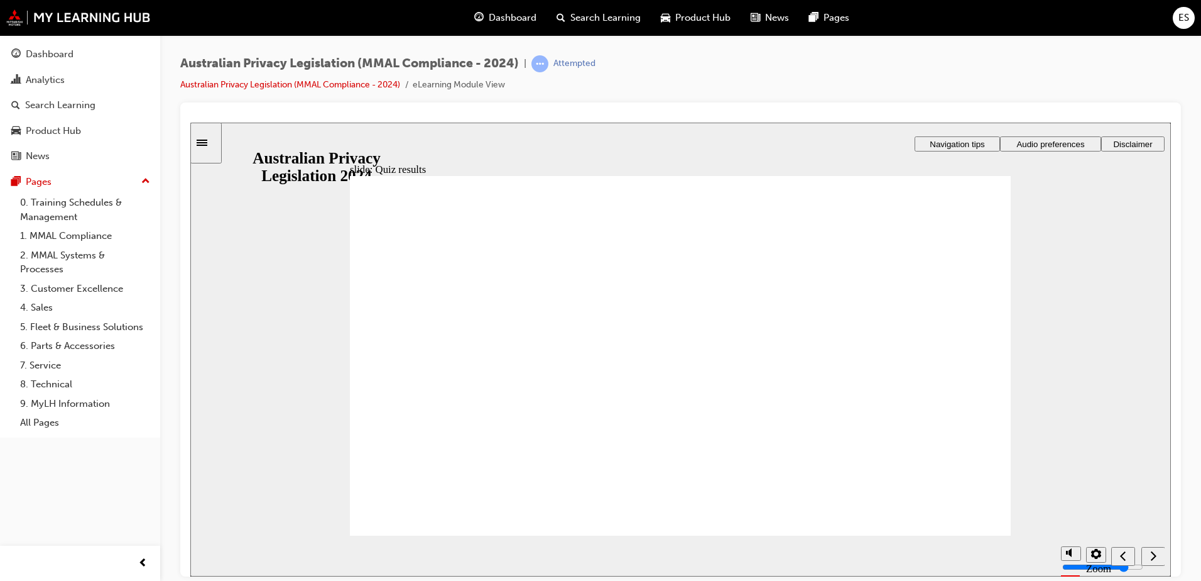
radio input "true"
drag, startPoint x: 392, startPoint y: 341, endPoint x: 430, endPoint y: 501, distance: 164.8
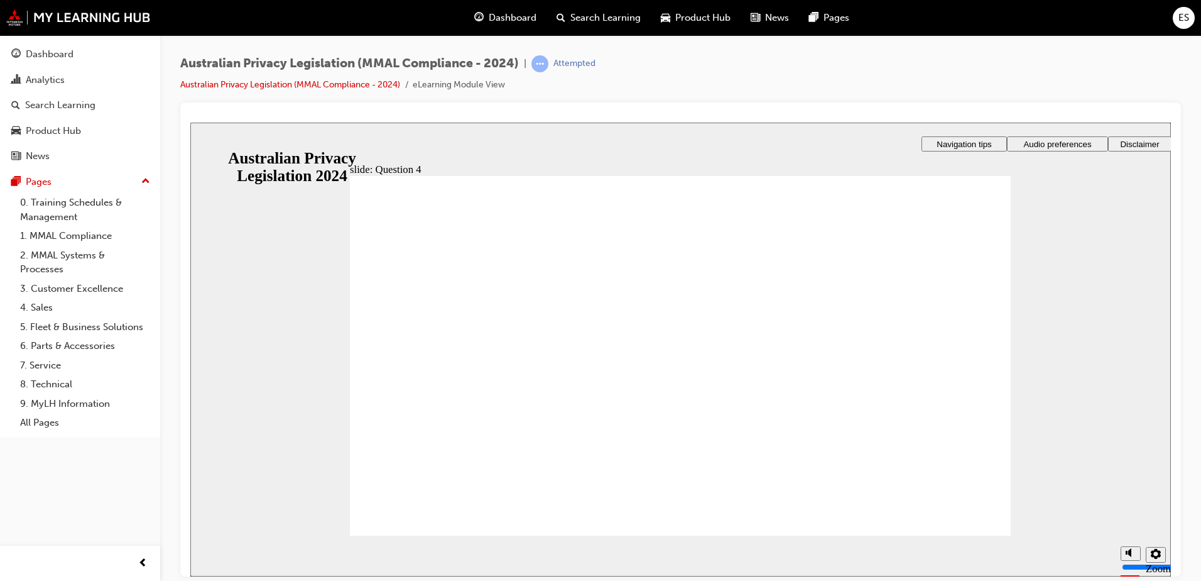
radio input "true"
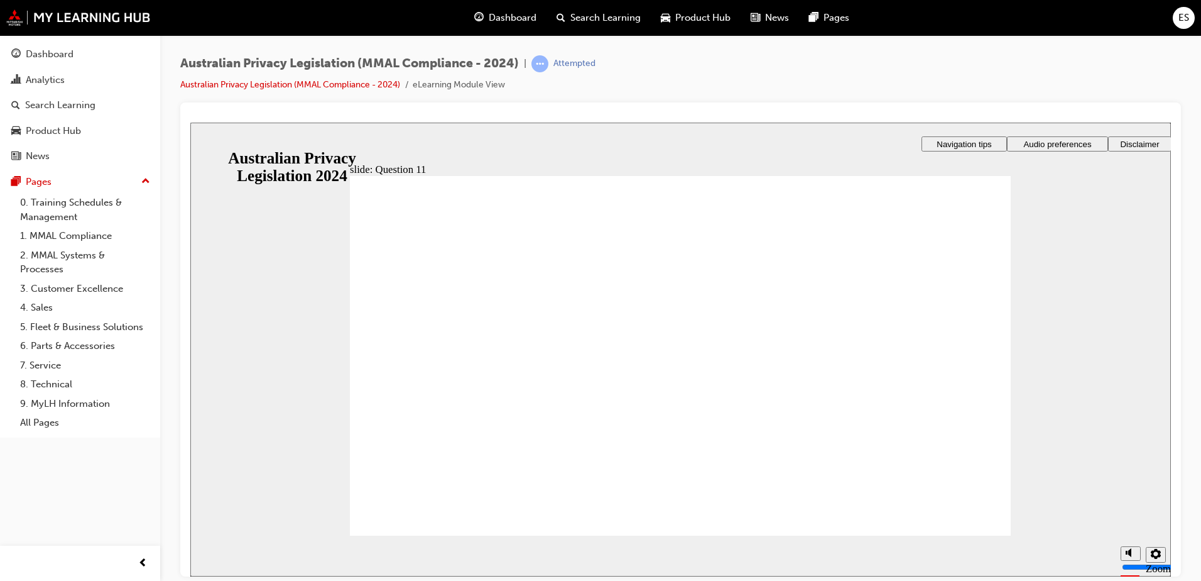
checkbox input "true"
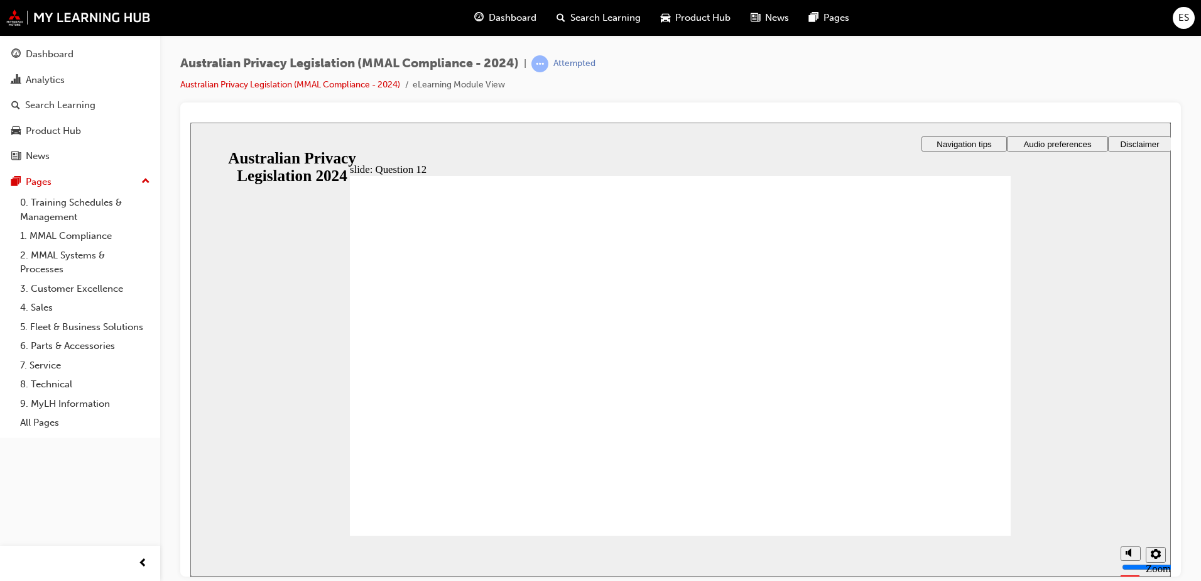
radio input "true"
drag, startPoint x: 985, startPoint y: 523, endPoint x: 960, endPoint y: 569, distance: 52.6
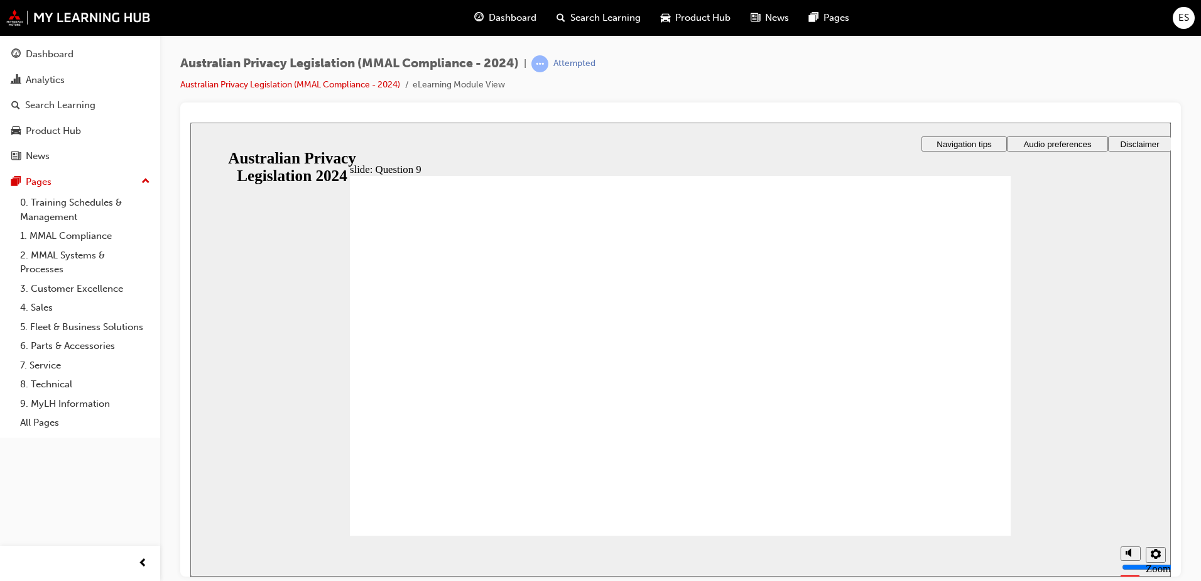
radio input "true"
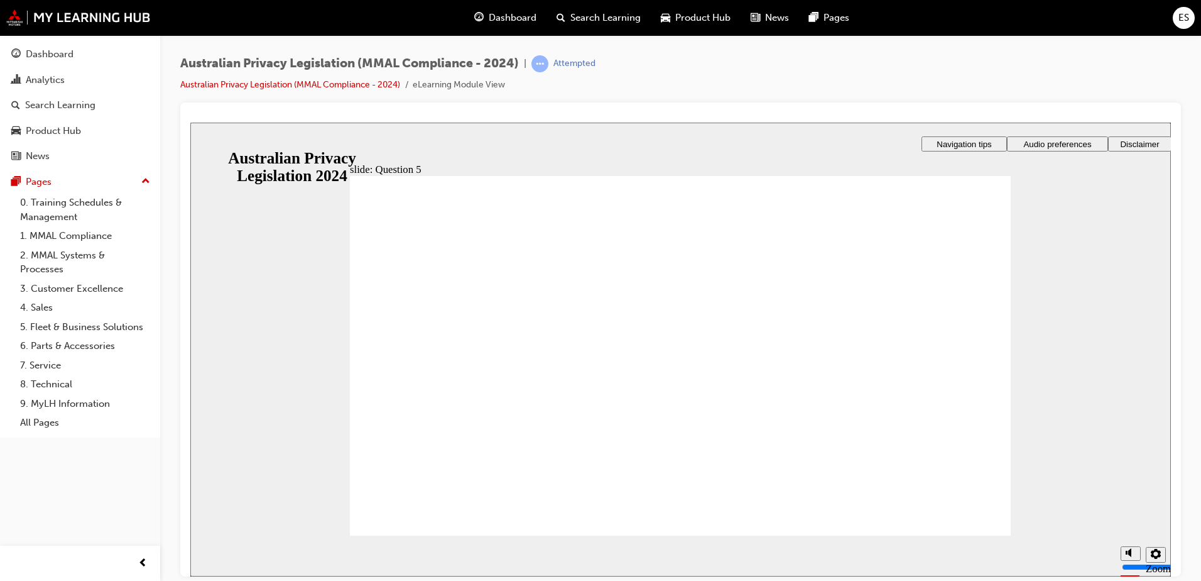
radio input "true"
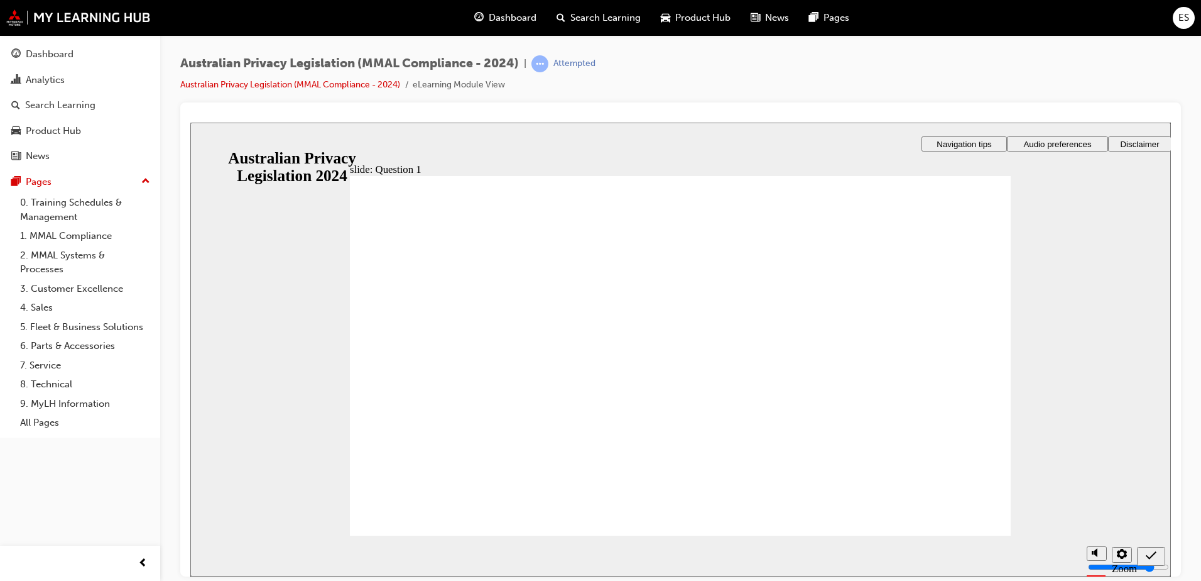
radio input "true"
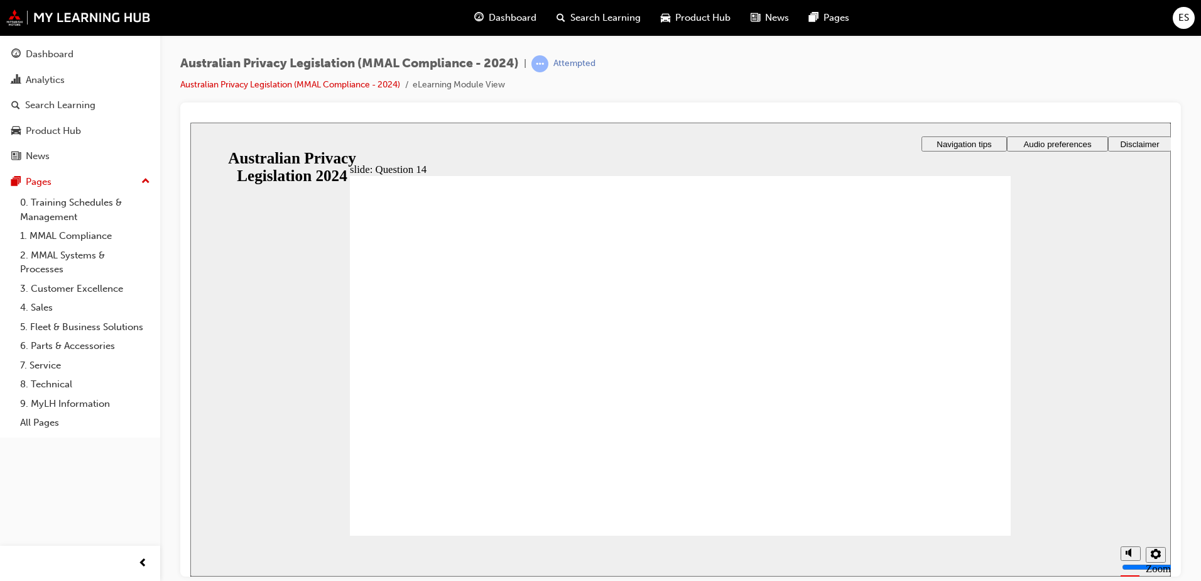
radio input "true"
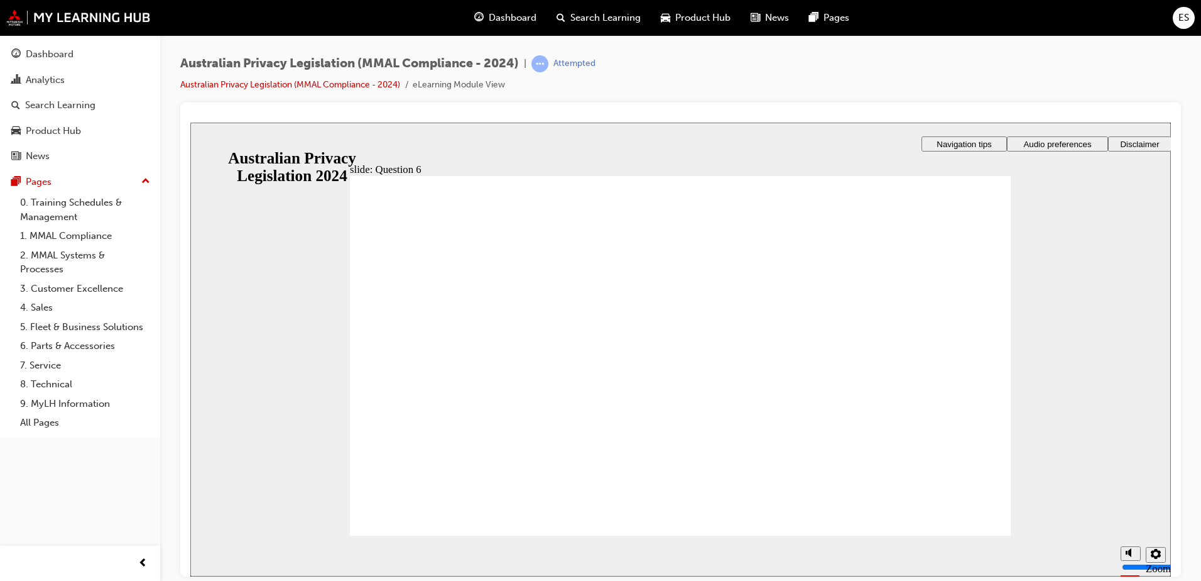
checkbox input "true"
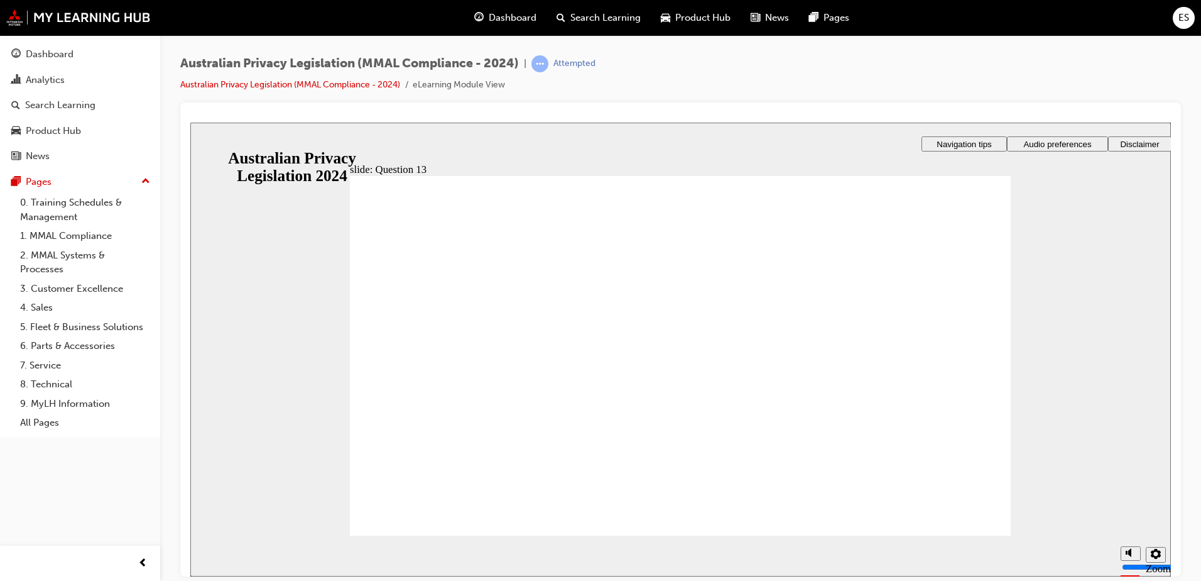
radio input "true"
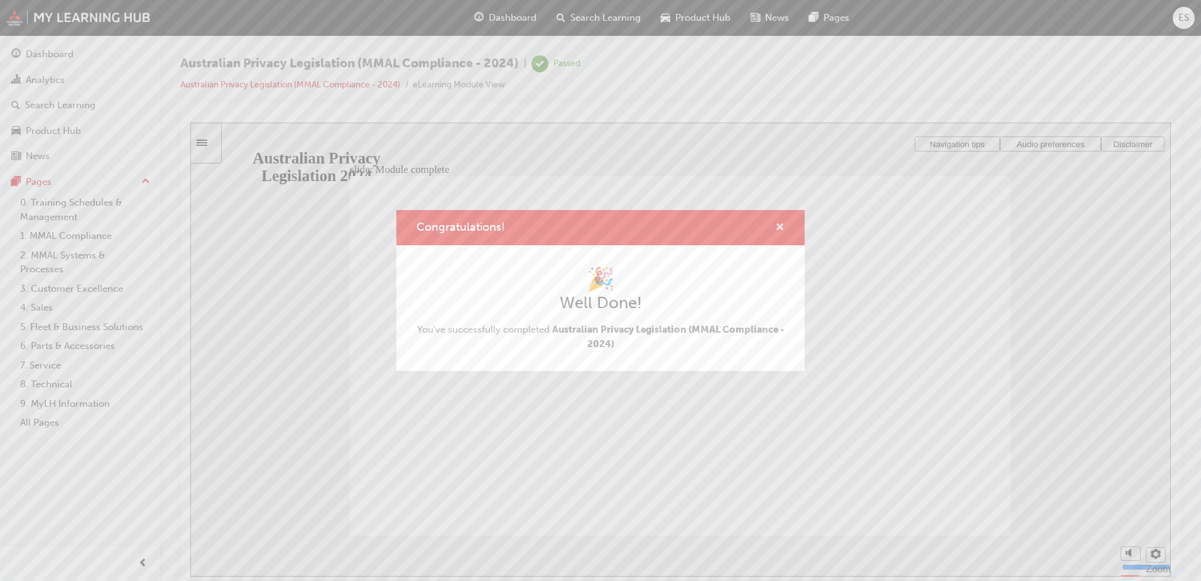
click at [782, 227] on span "cross-icon" at bounding box center [779, 227] width 9 height 11
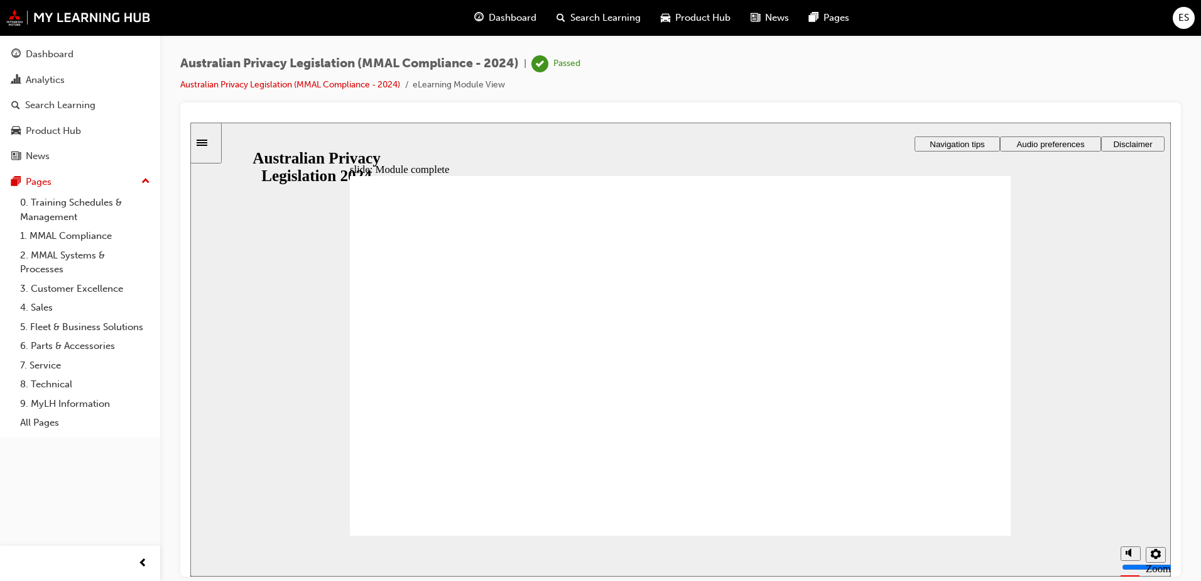
click at [519, 11] on span "Dashboard" at bounding box center [513, 18] width 48 height 14
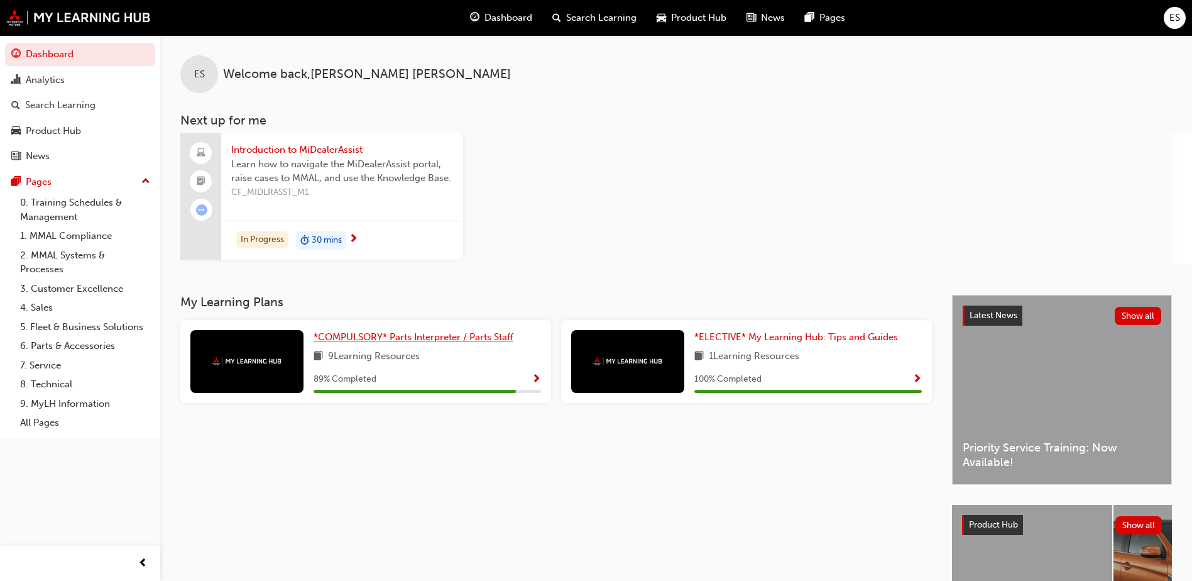
click at [409, 341] on span "*COMPULSORY* Parts Interpreter / Parts Staff" at bounding box center [414, 336] width 200 height 11
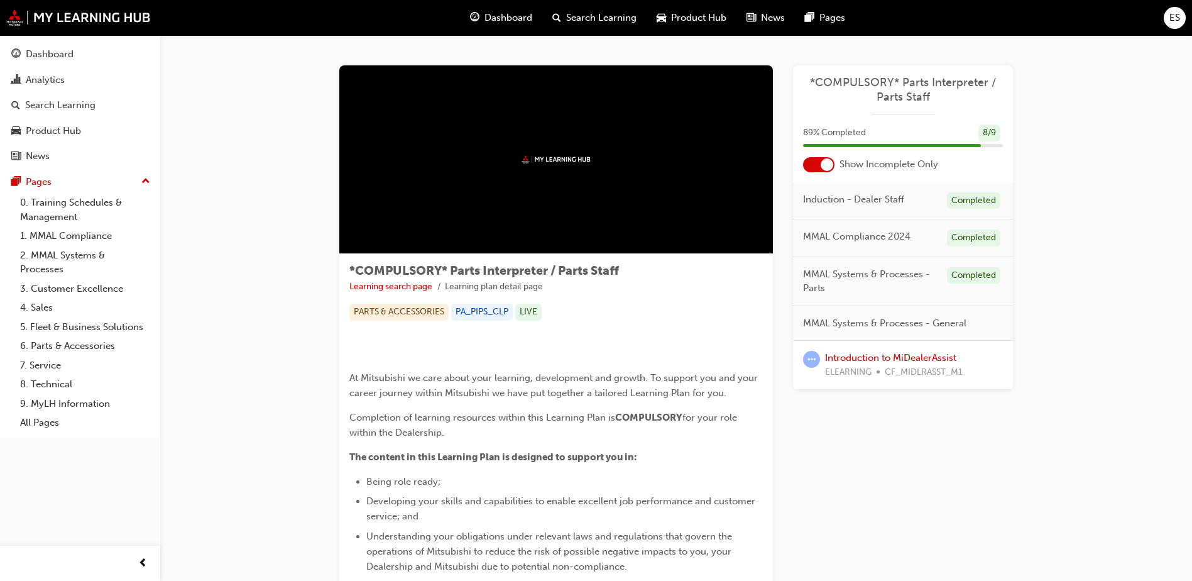
click at [510, 3] on div "Dashboard Search Learning Product Hub News Pages" at bounding box center [657, 18] width 405 height 36
click at [511, 19] on span "Dashboard" at bounding box center [508, 18] width 48 height 14
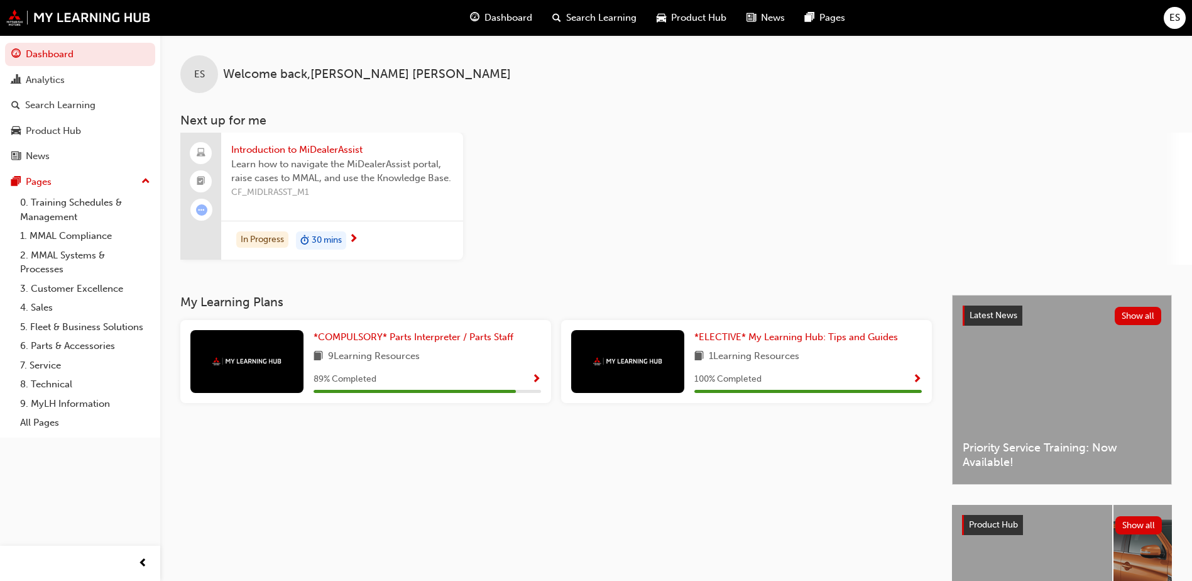
click at [536, 378] on span "Show Progress" at bounding box center [536, 379] width 9 height 11
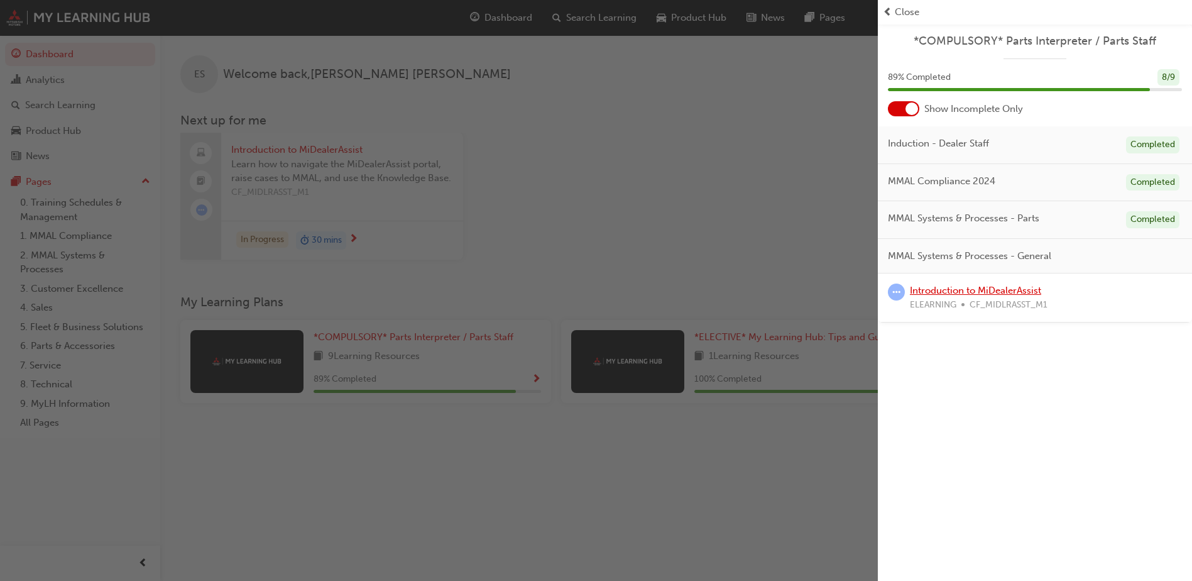
click at [968, 293] on link "Introduction to MiDealerAssist" at bounding box center [975, 290] width 131 height 11
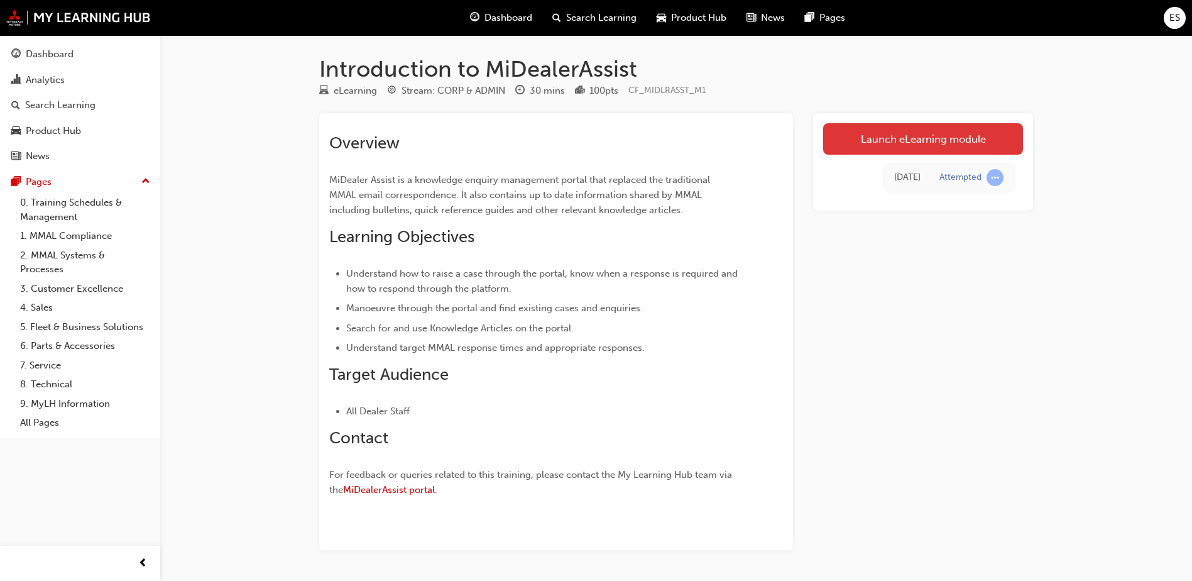
click at [896, 132] on link "Launch eLearning module" at bounding box center [923, 138] width 200 height 31
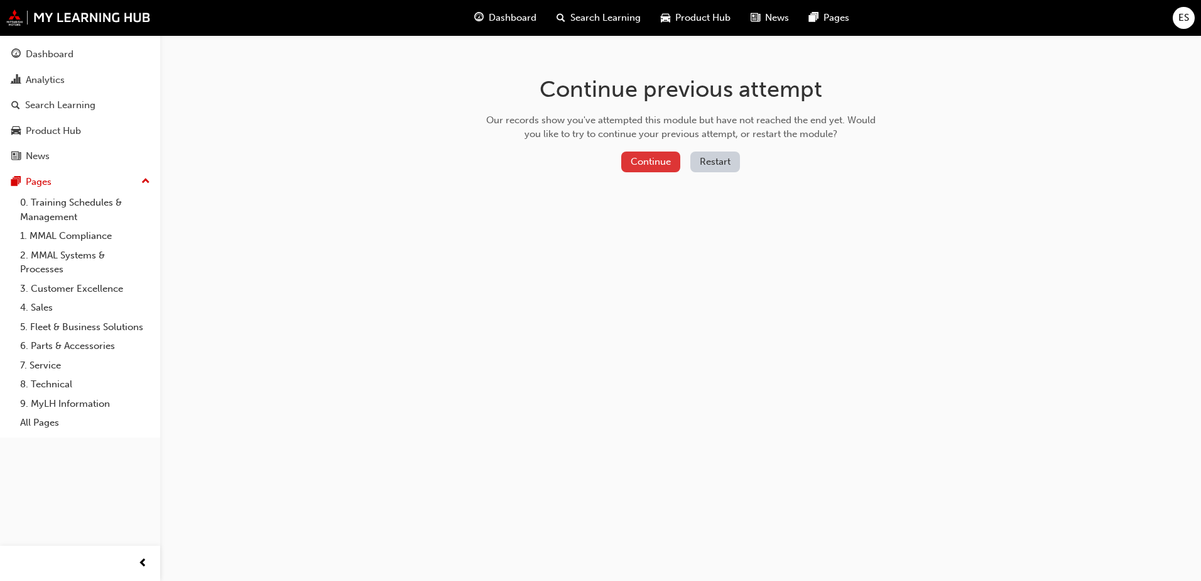
click at [658, 163] on button "Continue" at bounding box center [650, 161] width 59 height 21
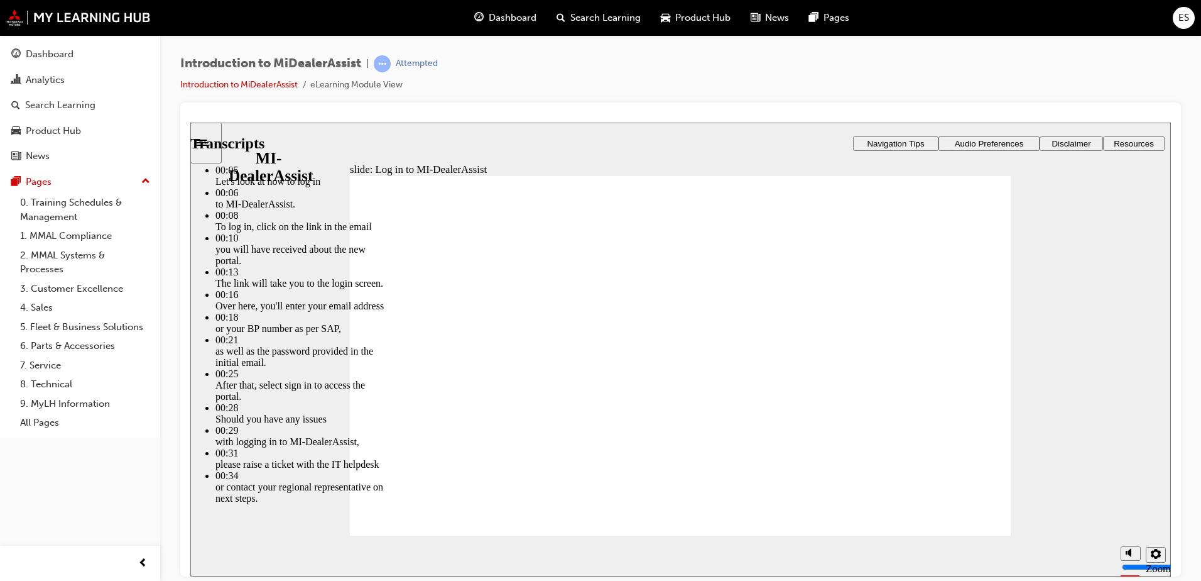
type input "42"
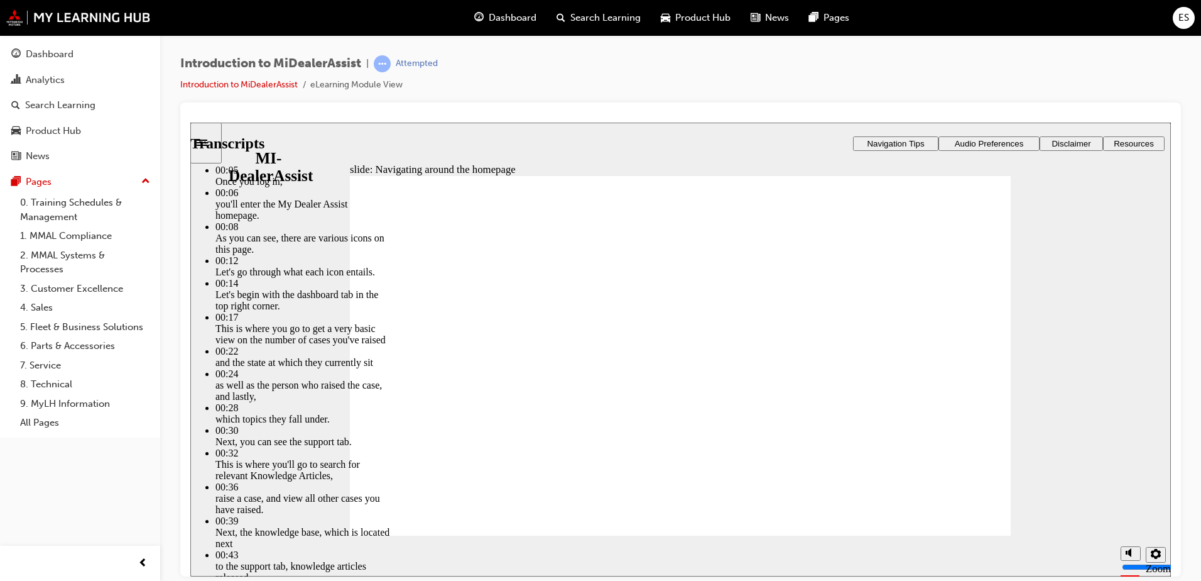
type input "8"
